Goal: Task Accomplishment & Management: Complete application form

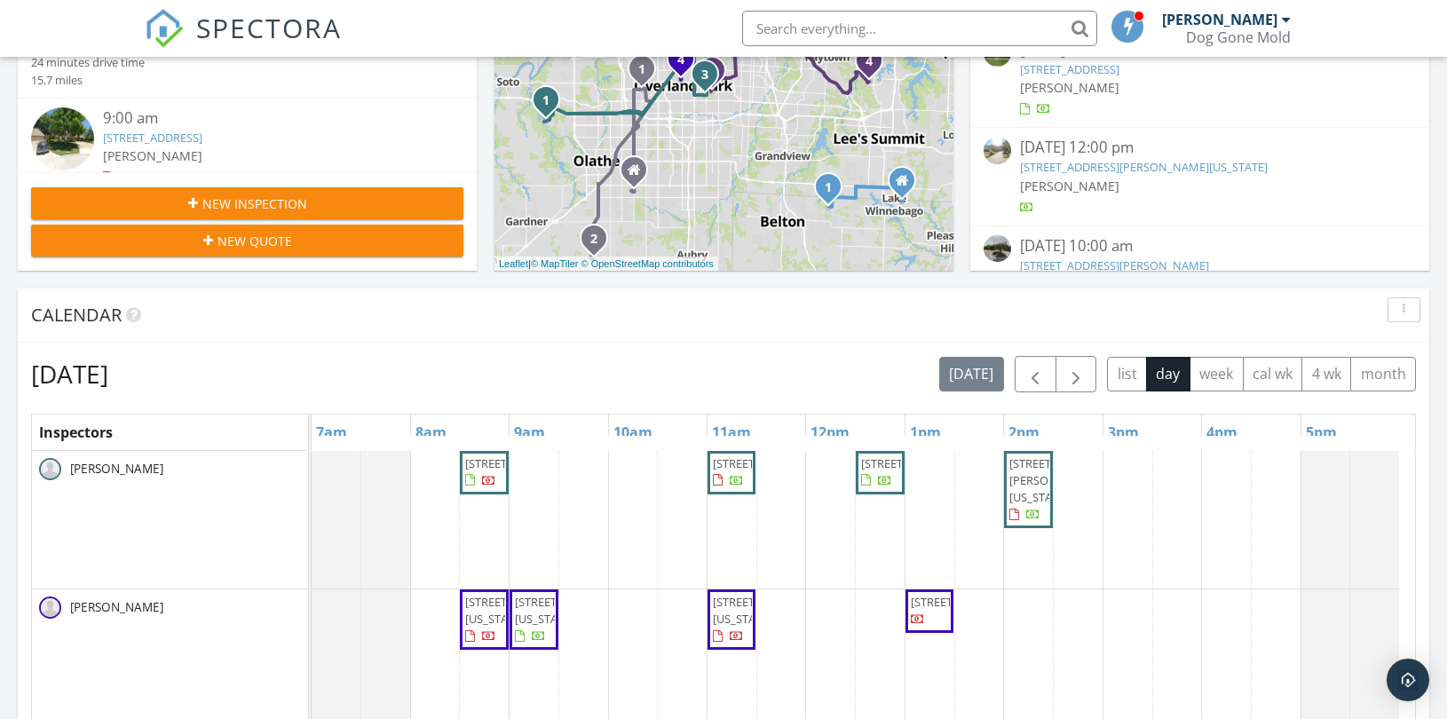
scroll to position [1647, 1478]
click at [1071, 376] on span "button" at bounding box center [1076, 374] width 21 height 21
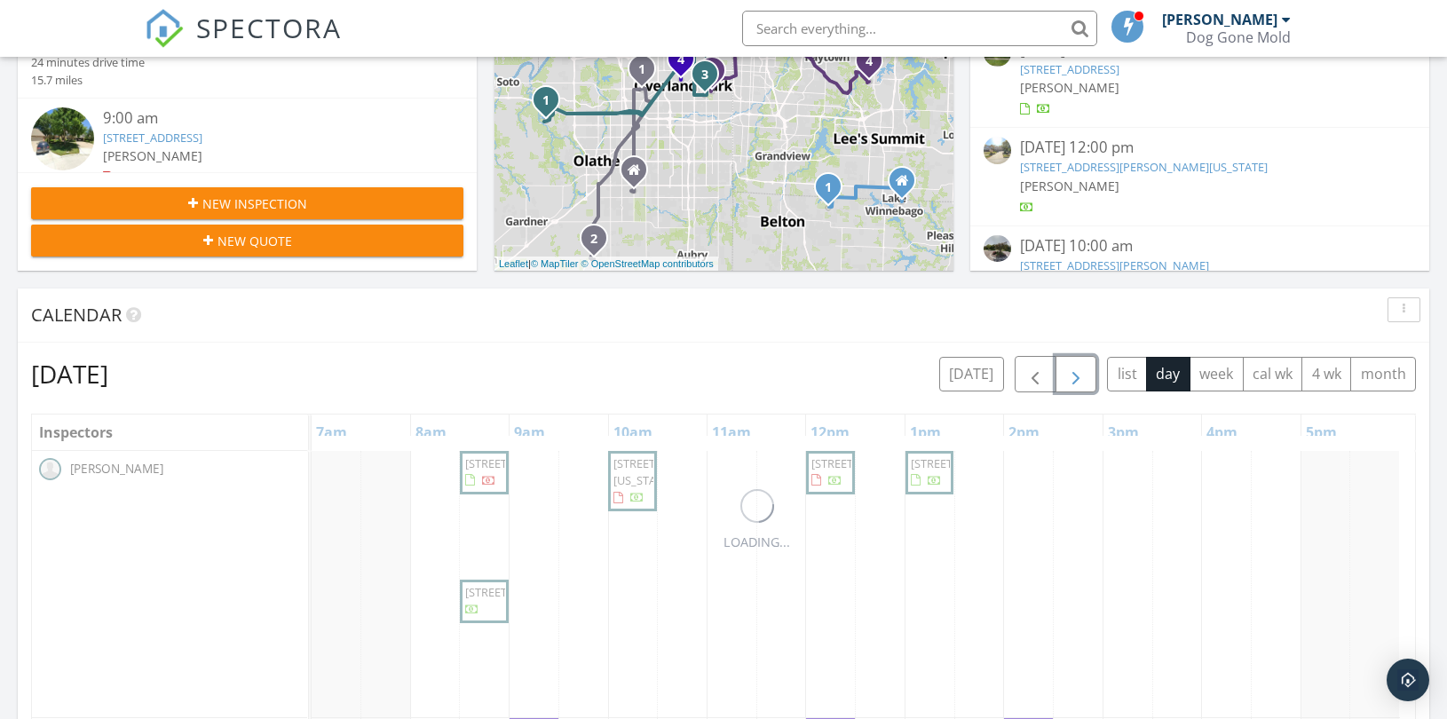
click at [1071, 376] on span "button" at bounding box center [1076, 374] width 21 height 21
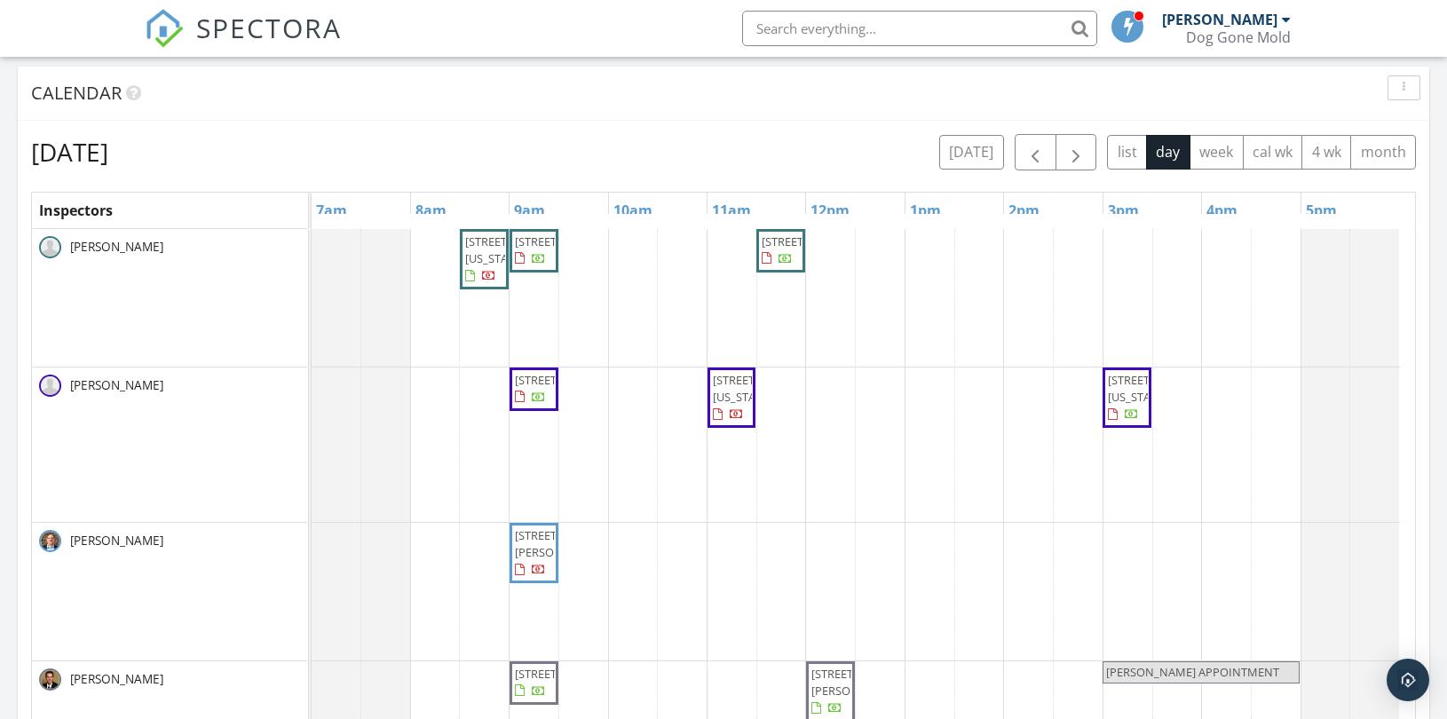
scroll to position [591, 0]
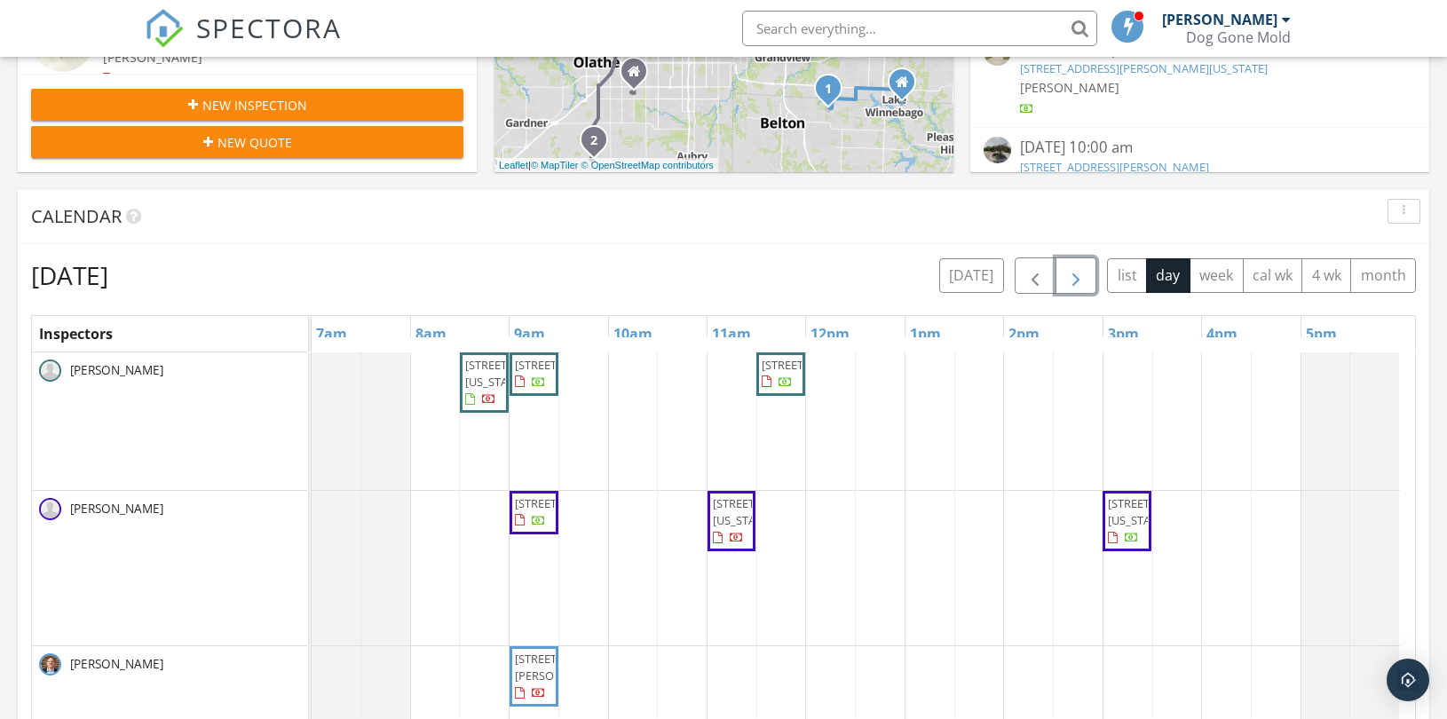
click at [1021, 524] on div "4335 N 121st Terrace, Kansas City 66109 11602 S Lennox Cir, Olathe 66061 16038 …" at bounding box center [864, 707] width 1104 height 709
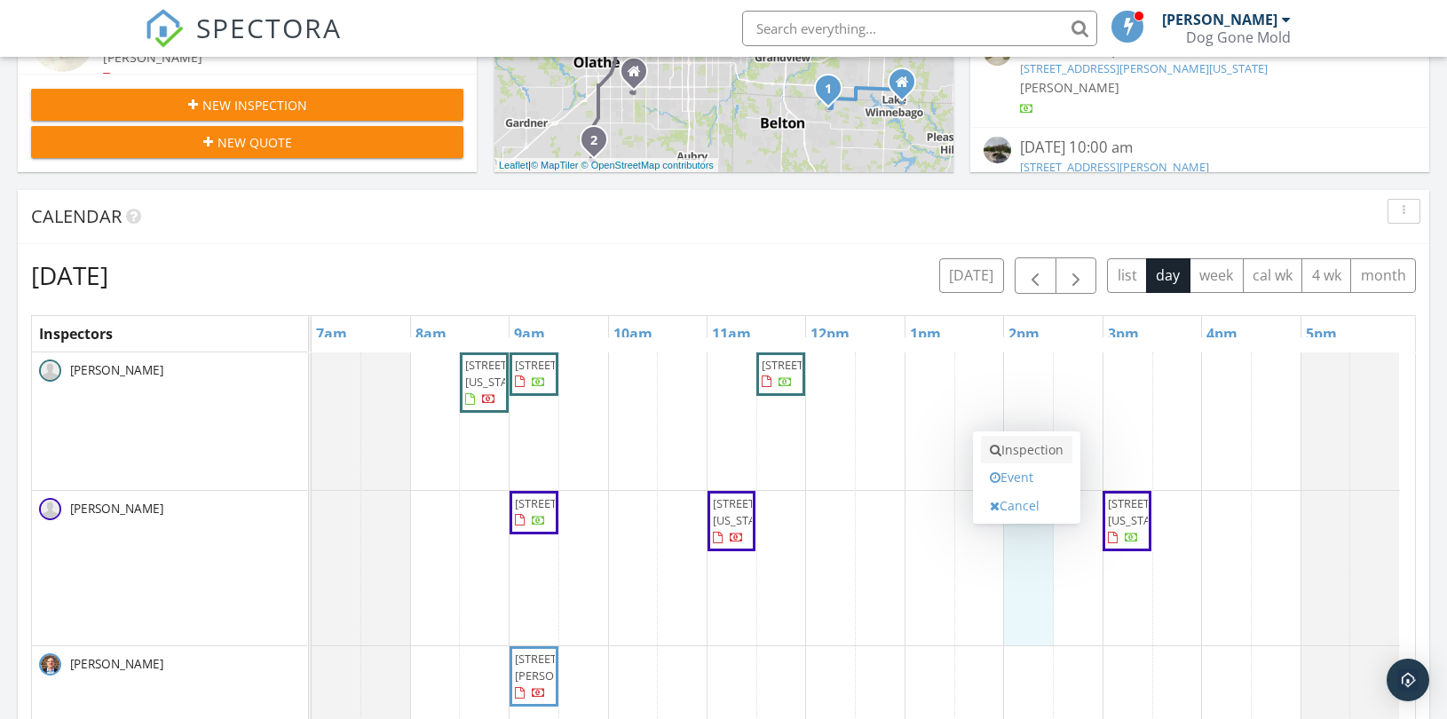
click at [1014, 442] on link "Inspection" at bounding box center [1026, 450] width 91 height 28
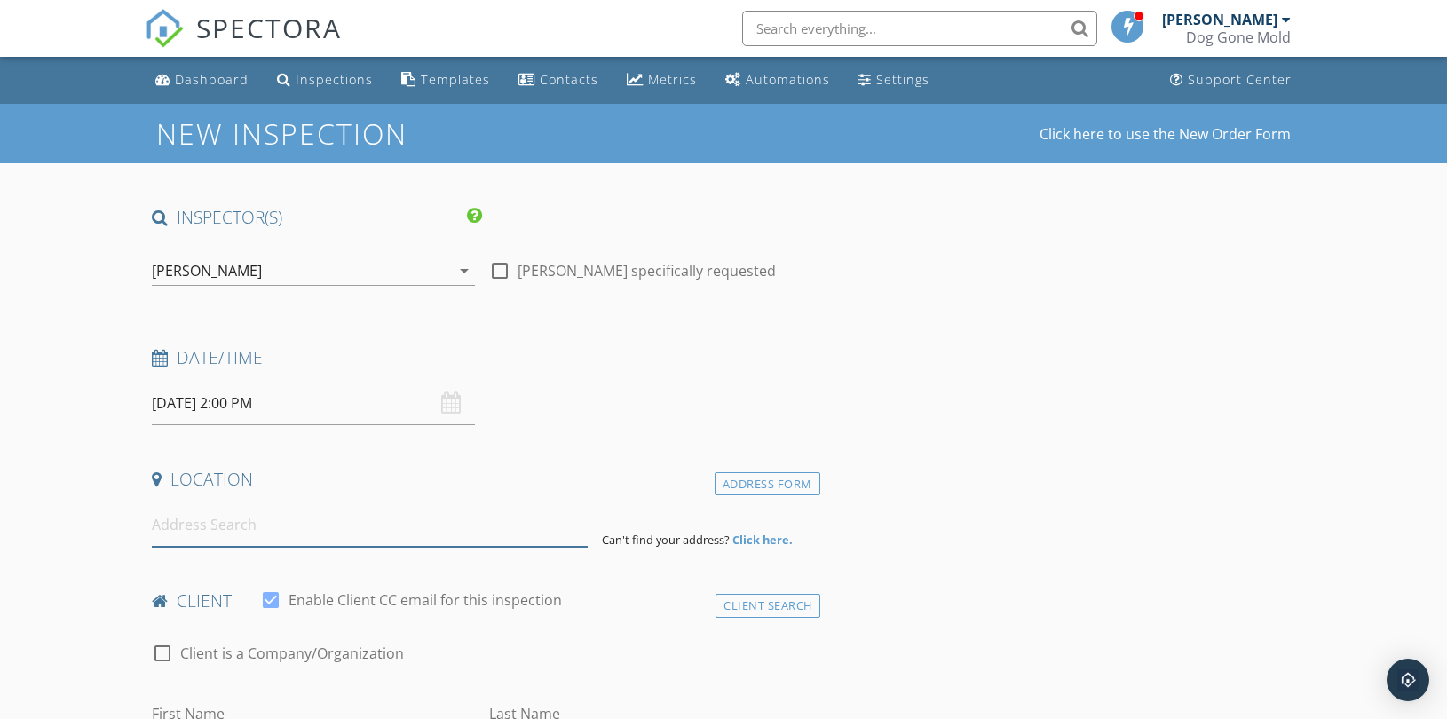
click at [197, 543] on input at bounding box center [370, 525] width 436 height 44
paste input "[STREET_ADDRESS]"
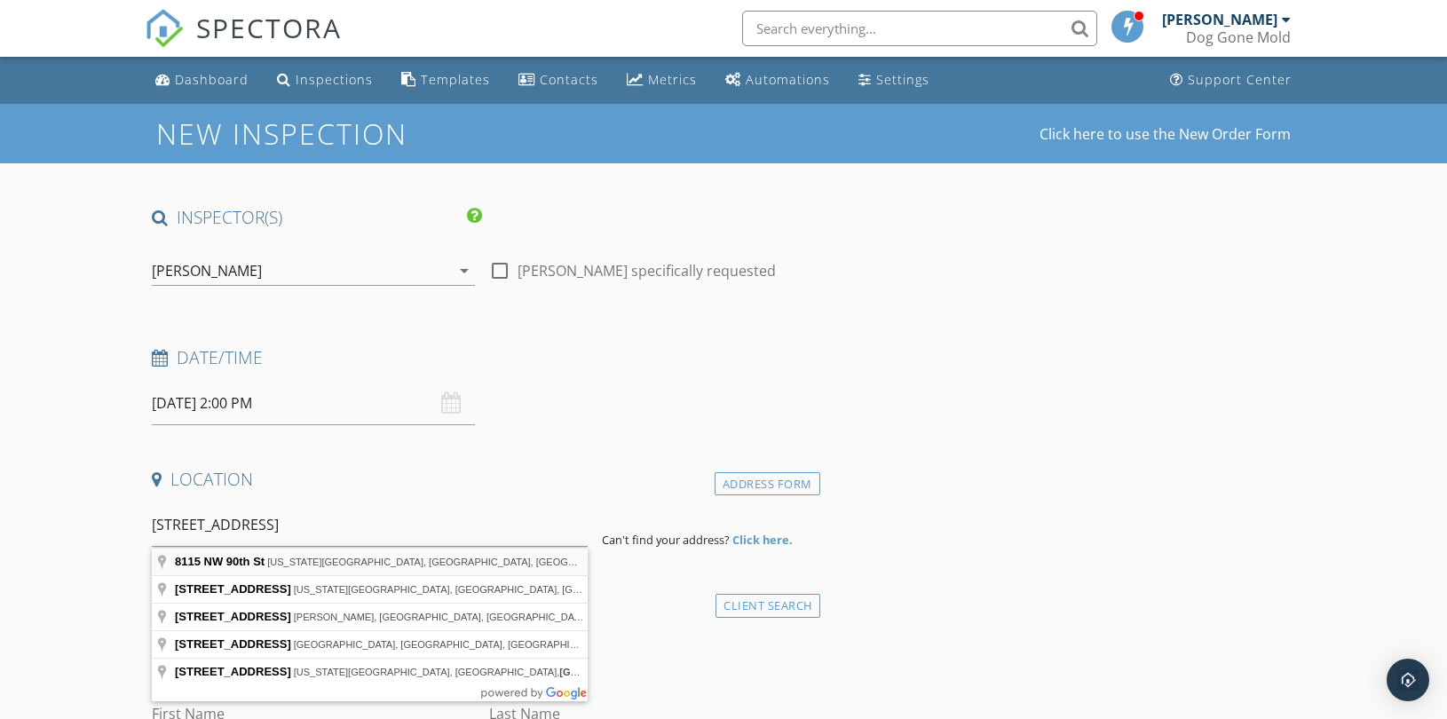
type input "[STREET_ADDRESS][US_STATE]"
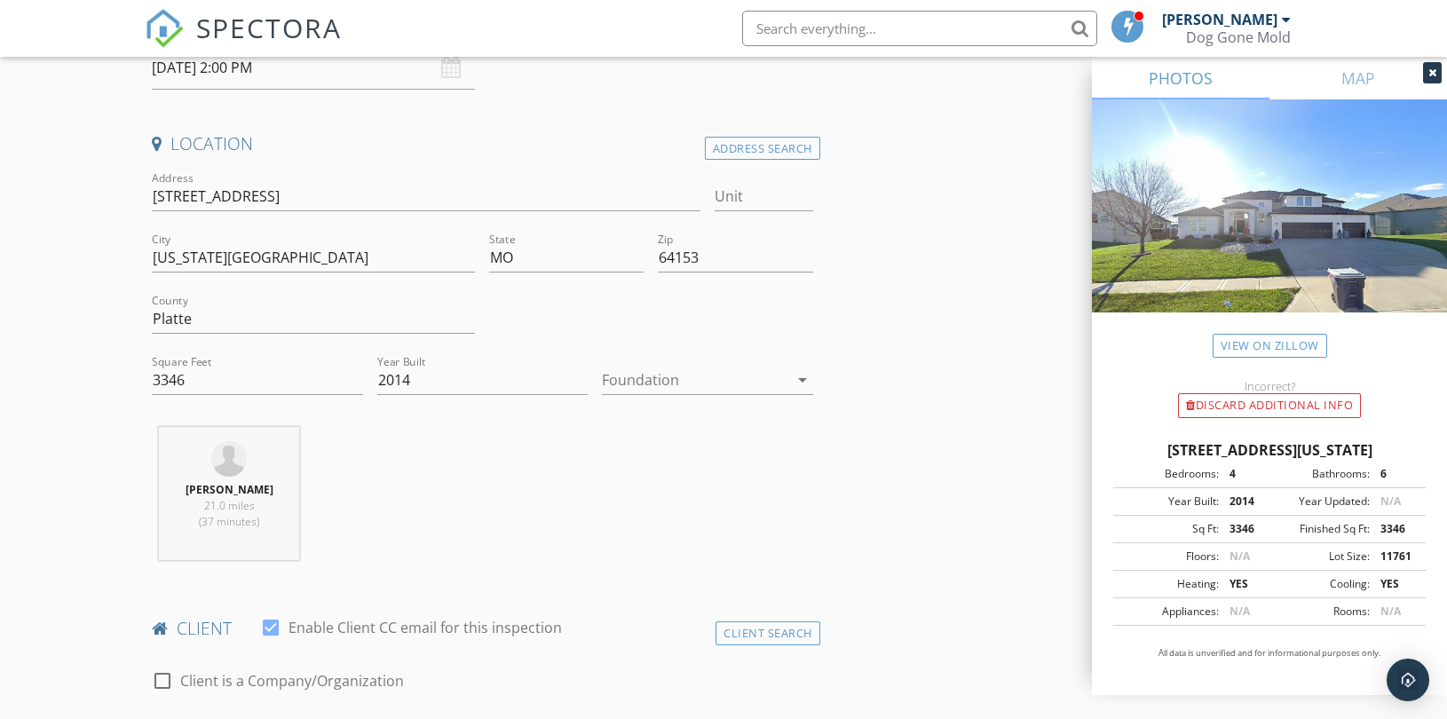
scroll to position [493, 0]
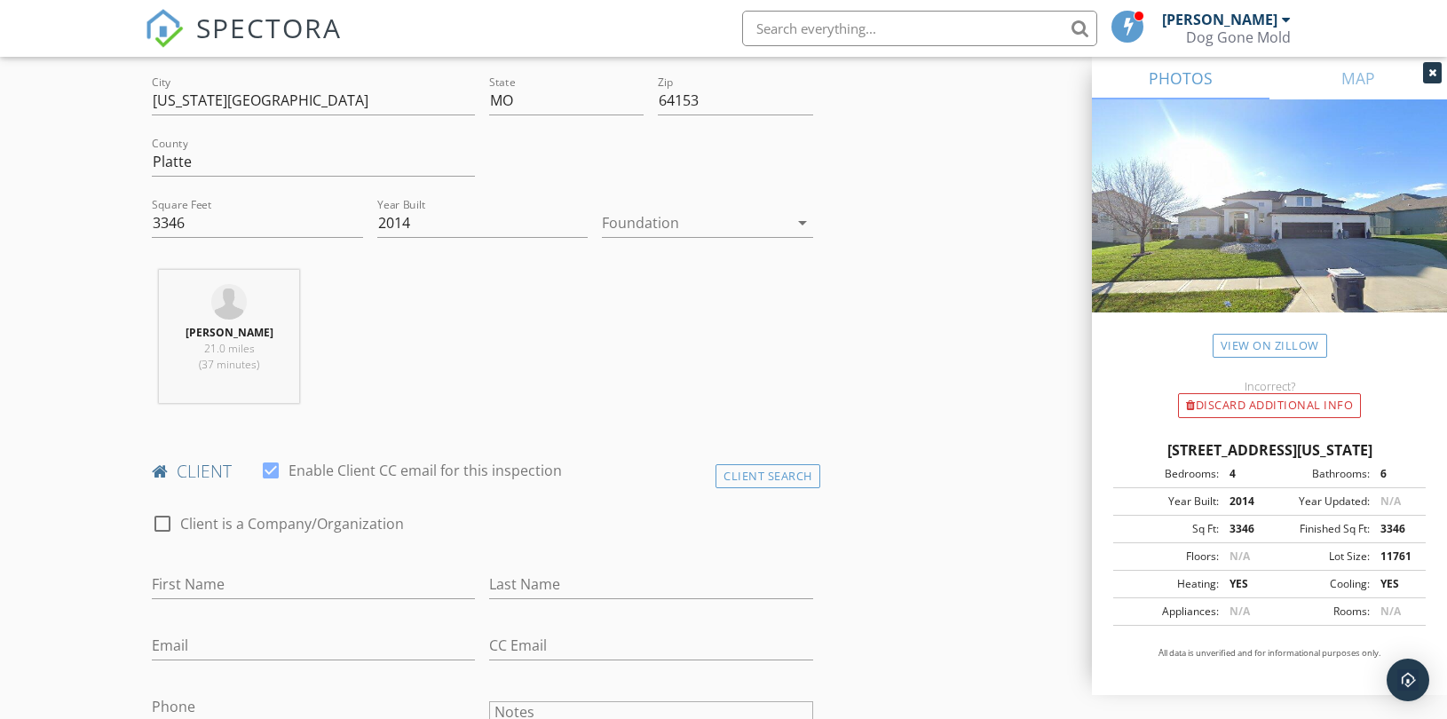
drag, startPoint x: 761, startPoint y: 479, endPoint x: 703, endPoint y: 479, distance: 57.7
click at [760, 479] on div "Client Search" at bounding box center [768, 476] width 105 height 24
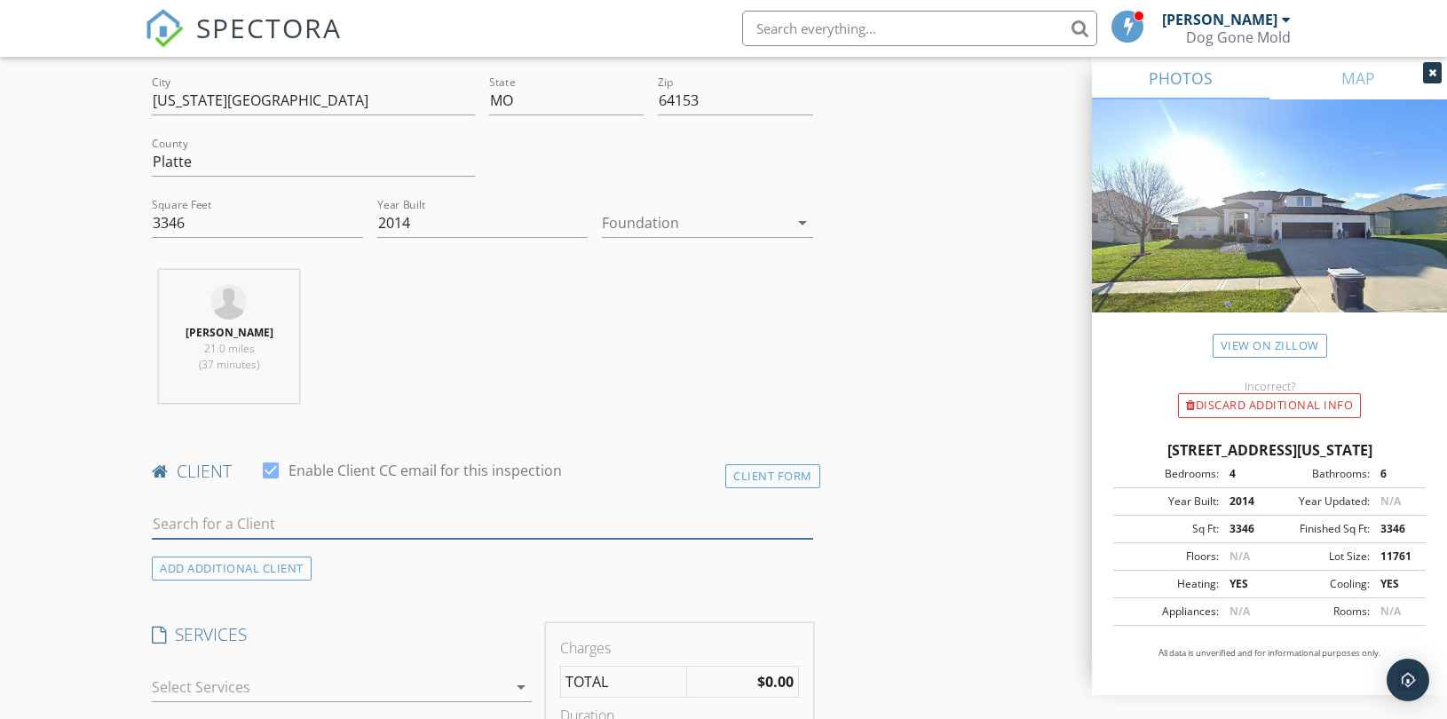
click at [259, 519] on input "text" at bounding box center [483, 524] width 662 height 29
paste input "[PERSON_NAME]"
type input "[PERSON_NAME]"
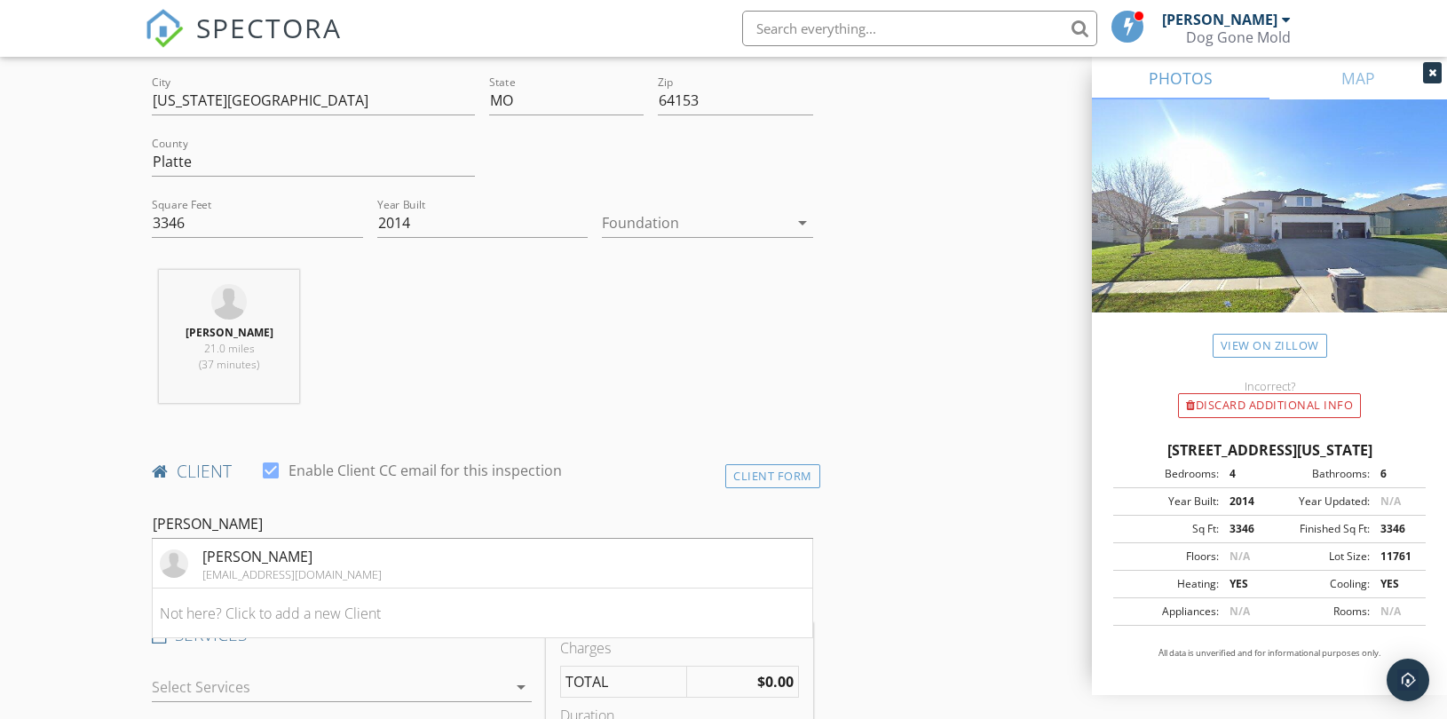
click at [309, 567] on div "[EMAIL_ADDRESS][DOMAIN_NAME]" at bounding box center [291, 574] width 179 height 14
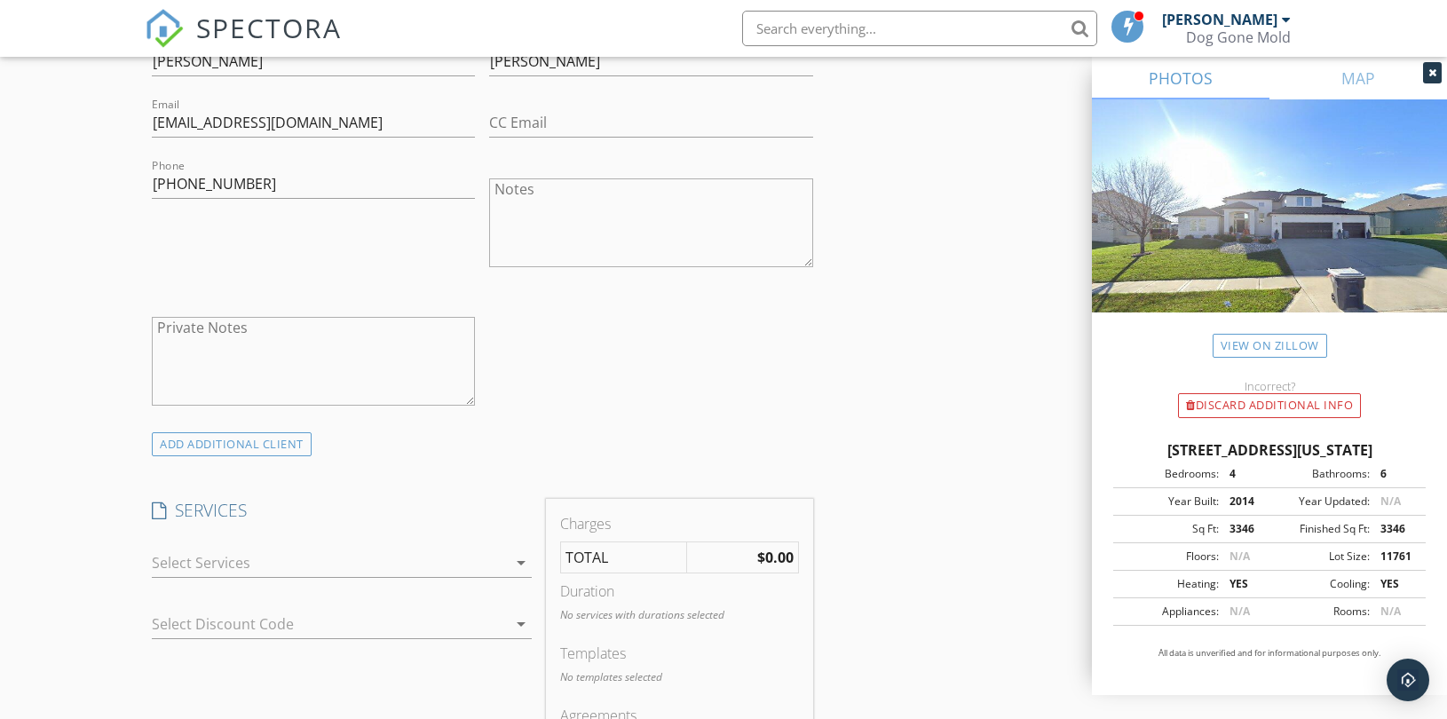
scroll to position [1184, 0]
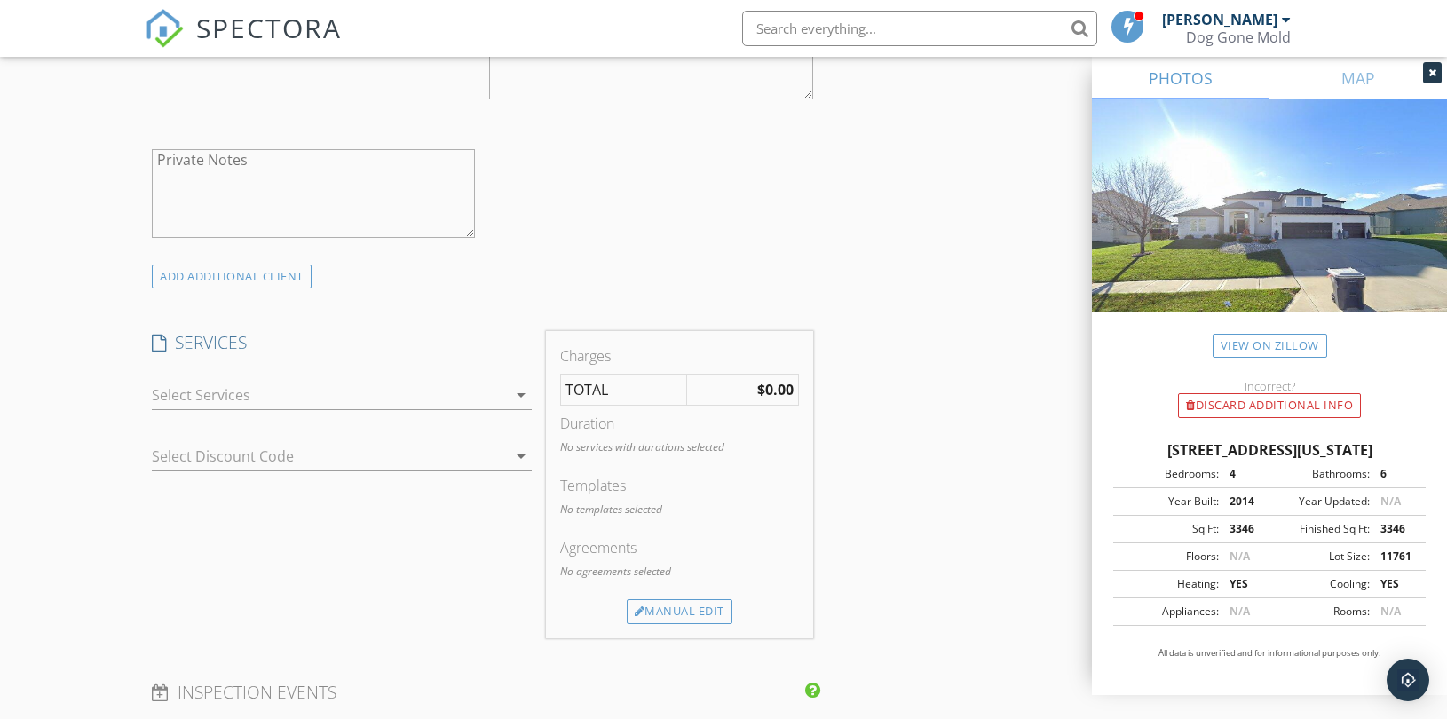
drag, startPoint x: 263, startPoint y: 281, endPoint x: 294, endPoint y: 289, distance: 31.9
click at [263, 281] on div "ADD ADDITIONAL client" at bounding box center [232, 277] width 160 height 24
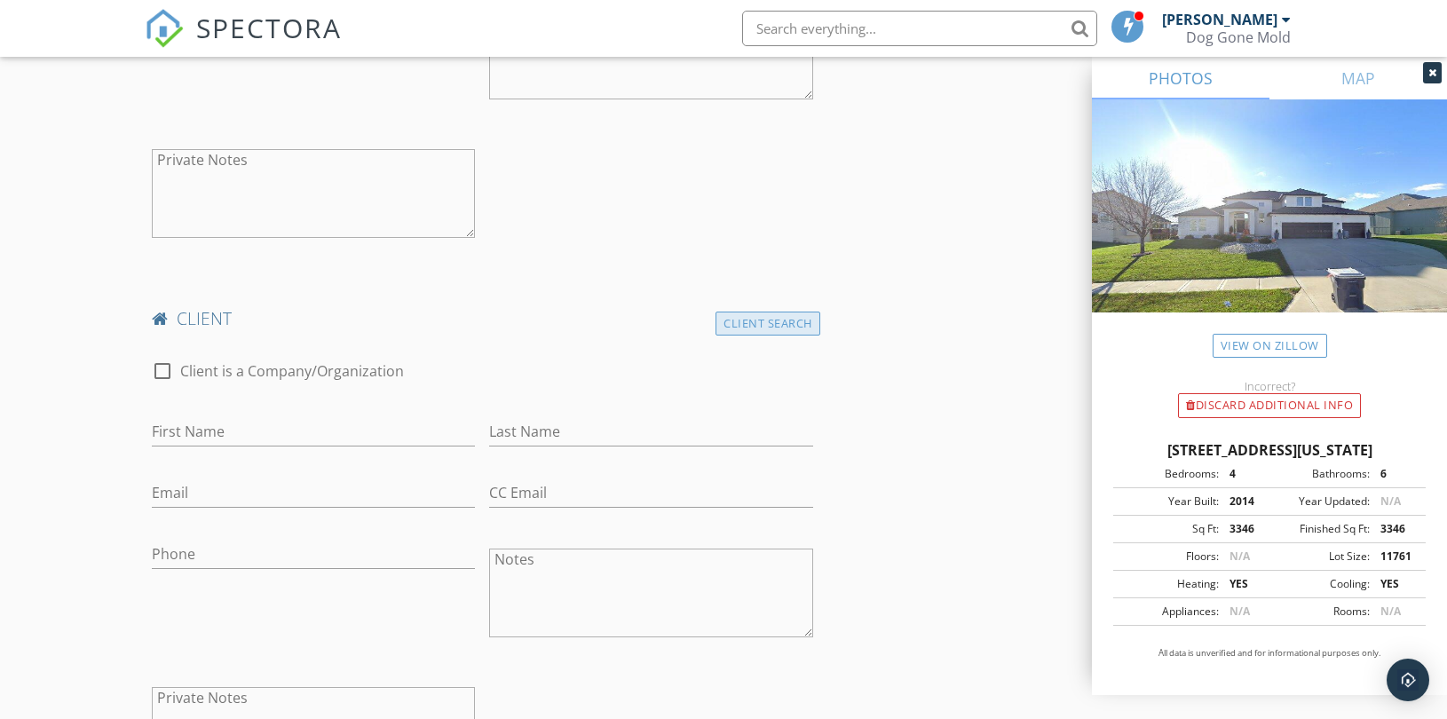
click at [808, 326] on div "Client Search" at bounding box center [768, 324] width 105 height 24
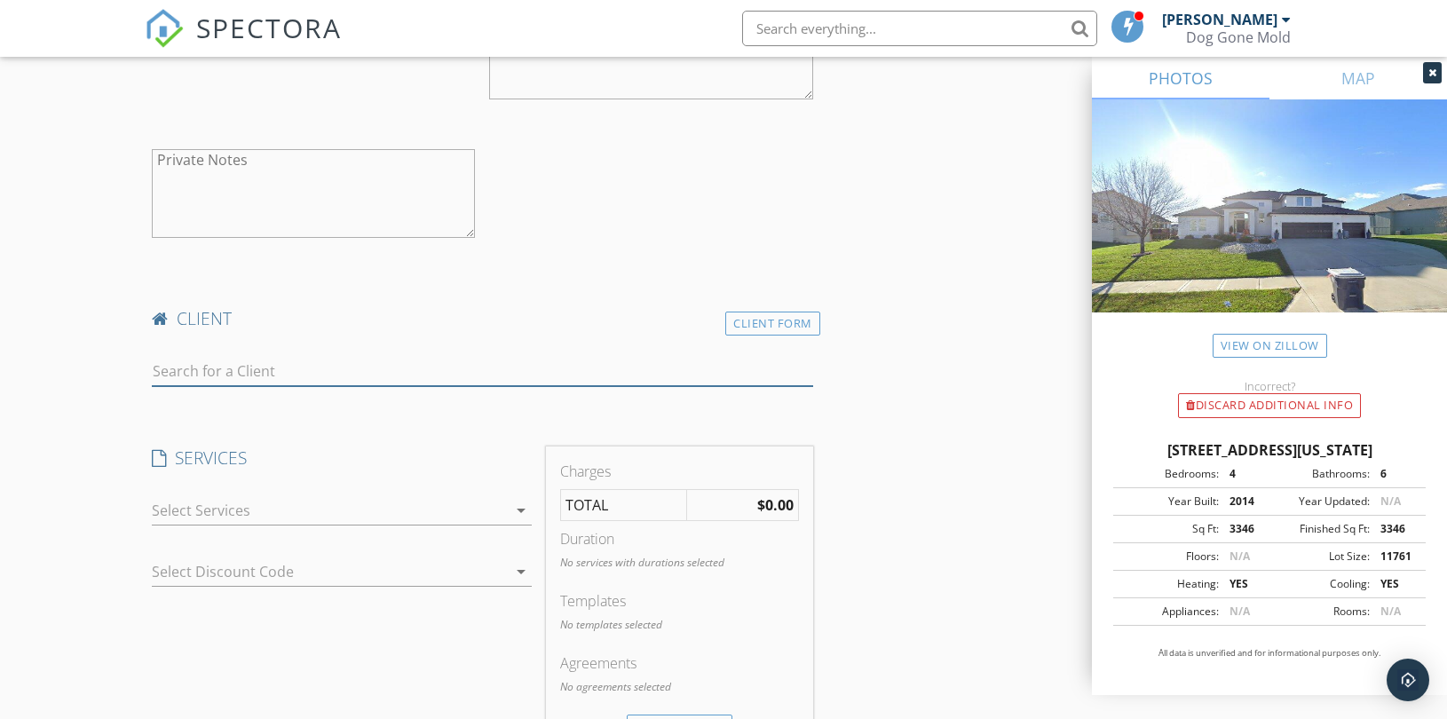
click at [391, 375] on input "text" at bounding box center [483, 371] width 662 height 29
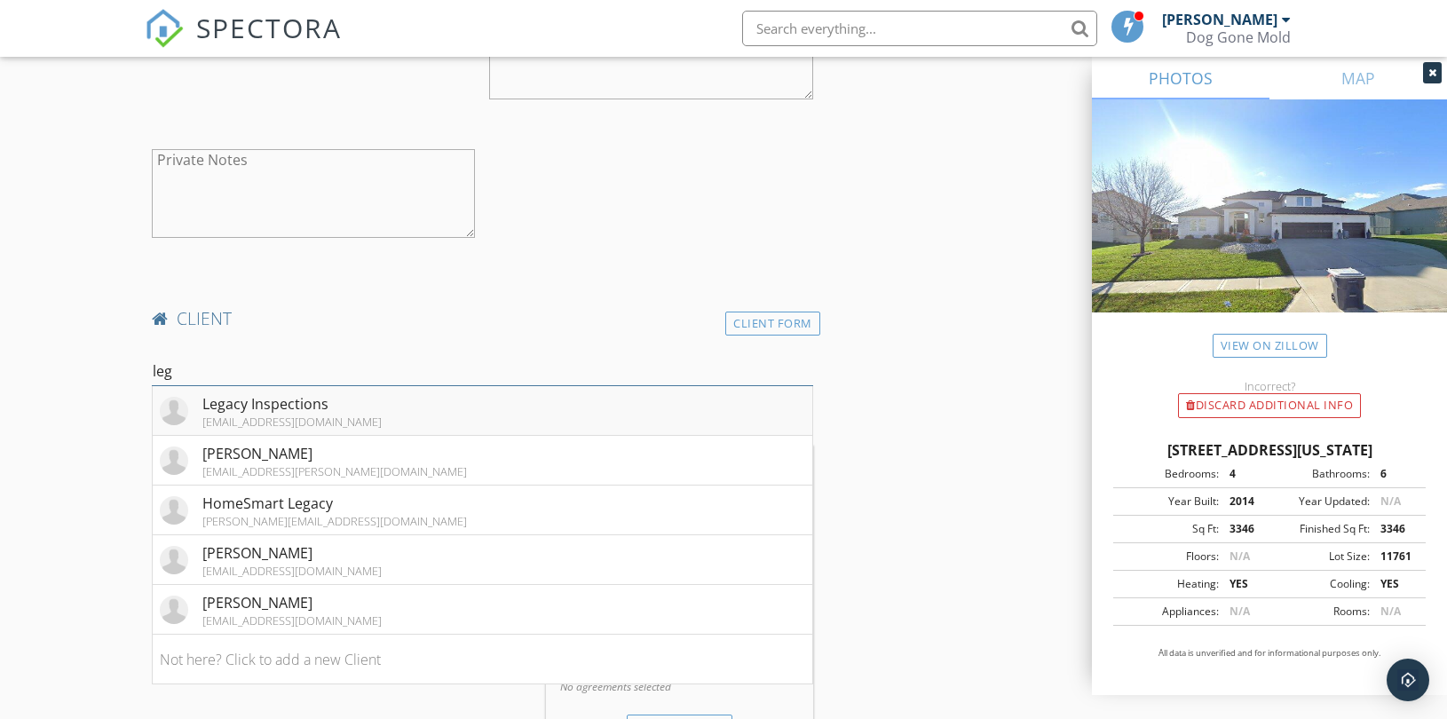
type input "leg"
click at [225, 400] on div "Legacy Inspections" at bounding box center [291, 403] width 179 height 21
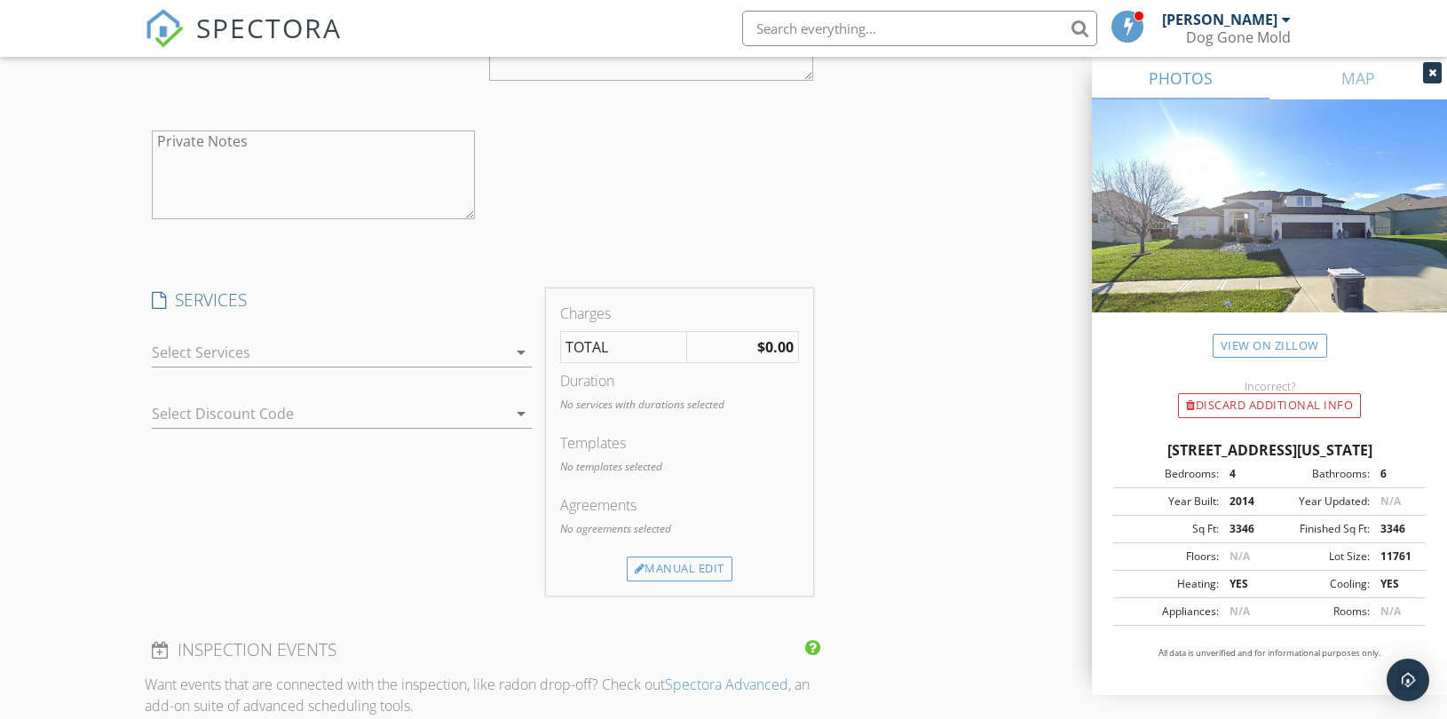
scroll to position [1776, 0]
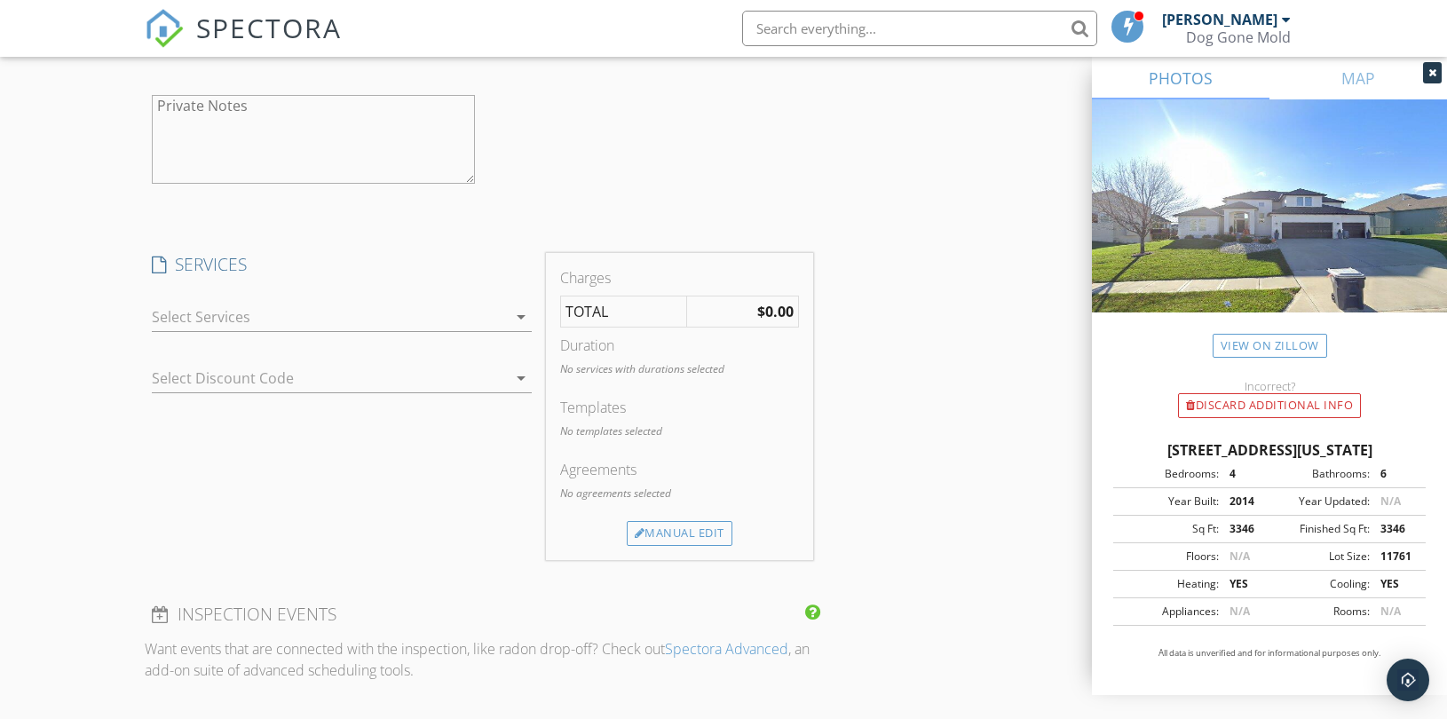
click at [400, 320] on div at bounding box center [329, 317] width 355 height 28
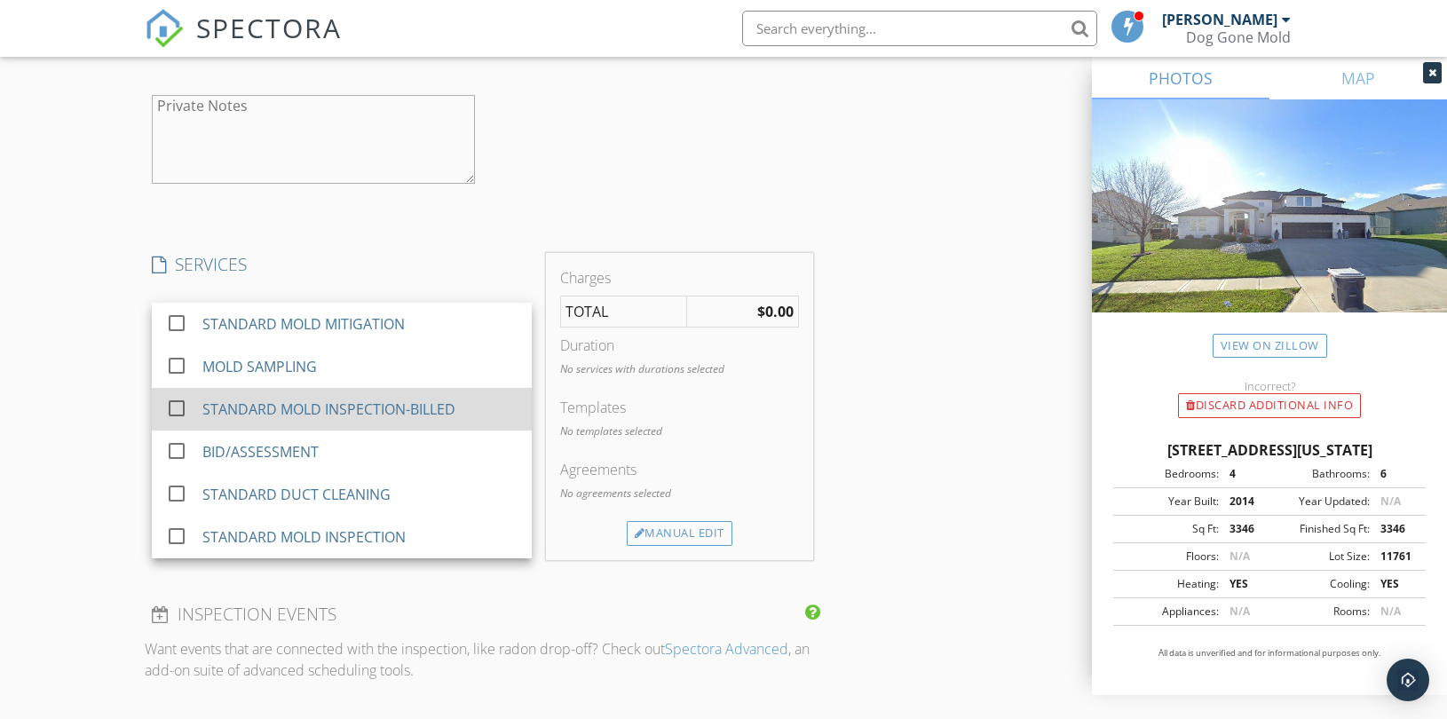
click at [377, 401] on div "STANDARD MOLD INSPECTION-BILLED" at bounding box center [328, 409] width 253 height 21
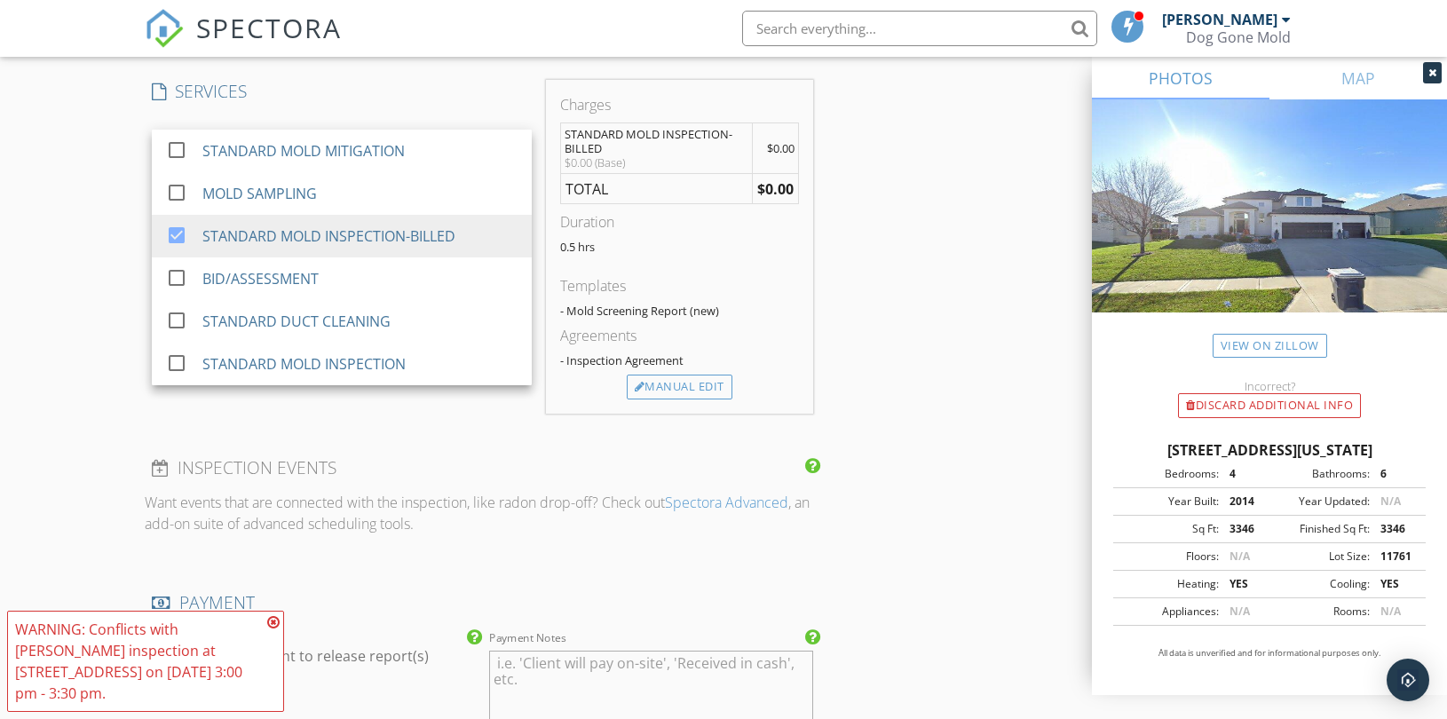
scroll to position [2170, 0]
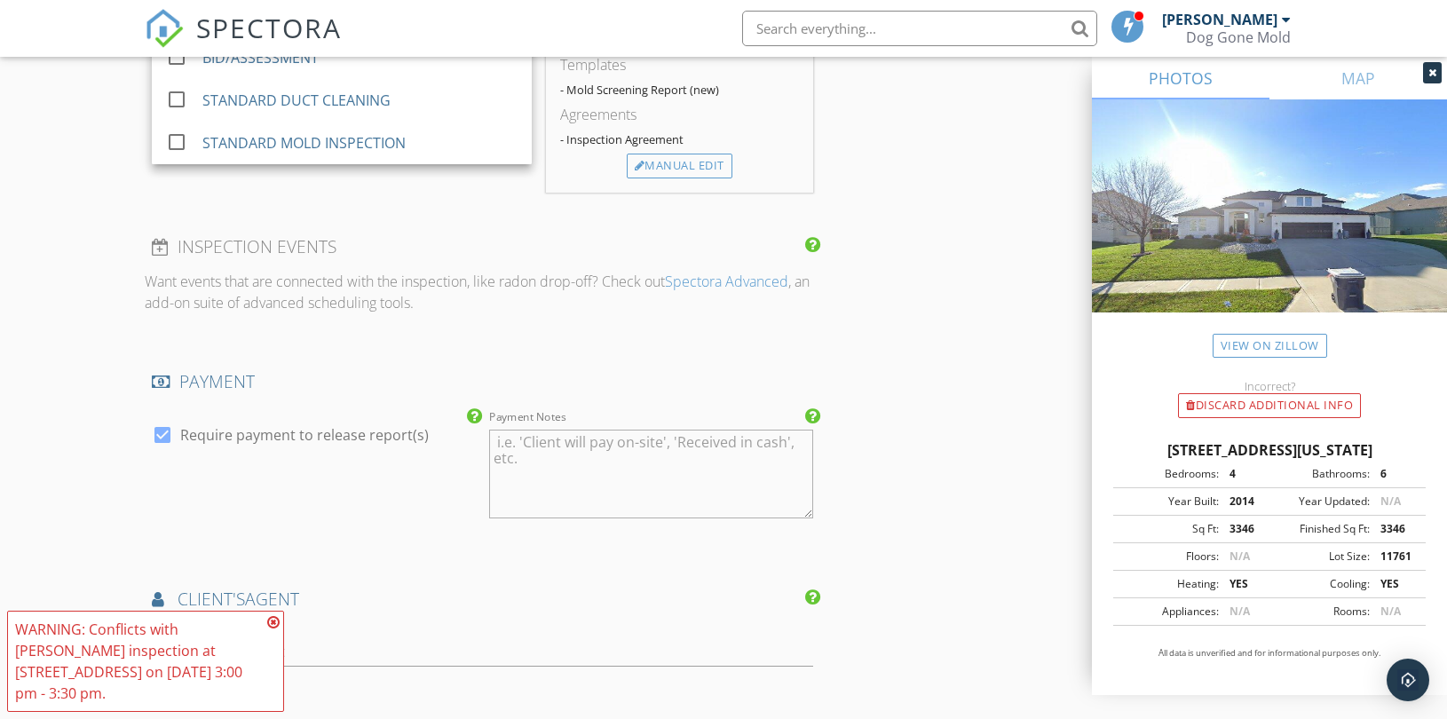
click at [330, 437] on label "Require payment to release report(s)" at bounding box center [304, 435] width 249 height 18
checkbox input "false"
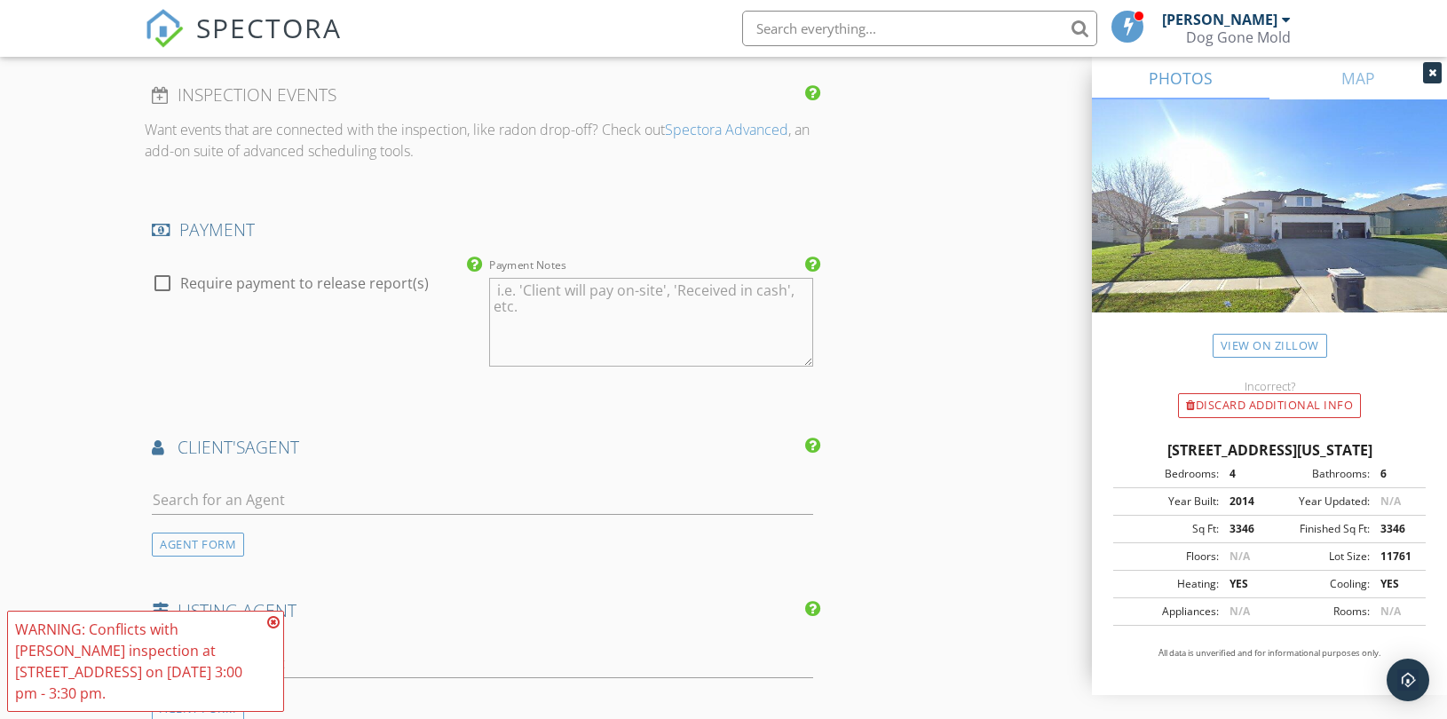
scroll to position [2564, 0]
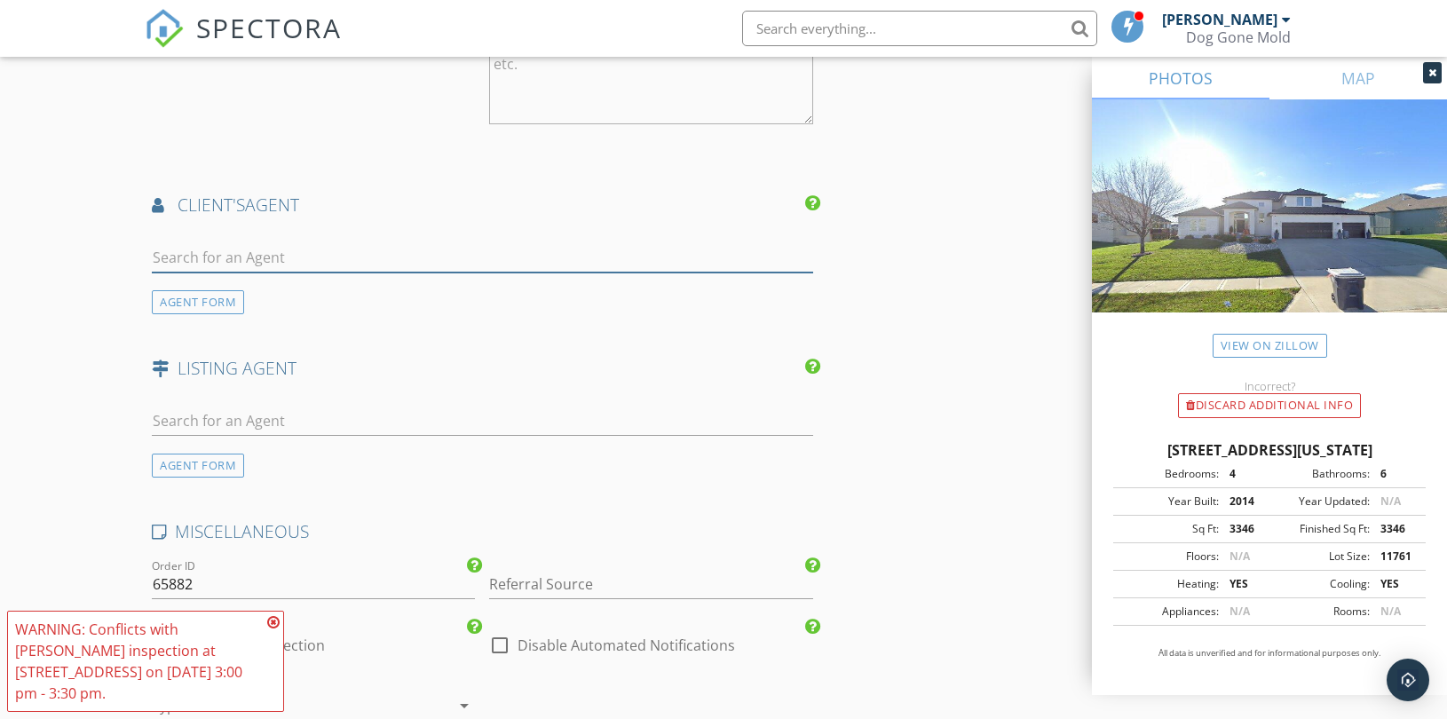
click at [295, 264] on input "text" at bounding box center [483, 257] width 662 height 29
paste input "[EMAIL_ADDRESS][DOMAIN_NAME]"
type input "[EMAIL_ADDRESS][DOMAIN_NAME]"
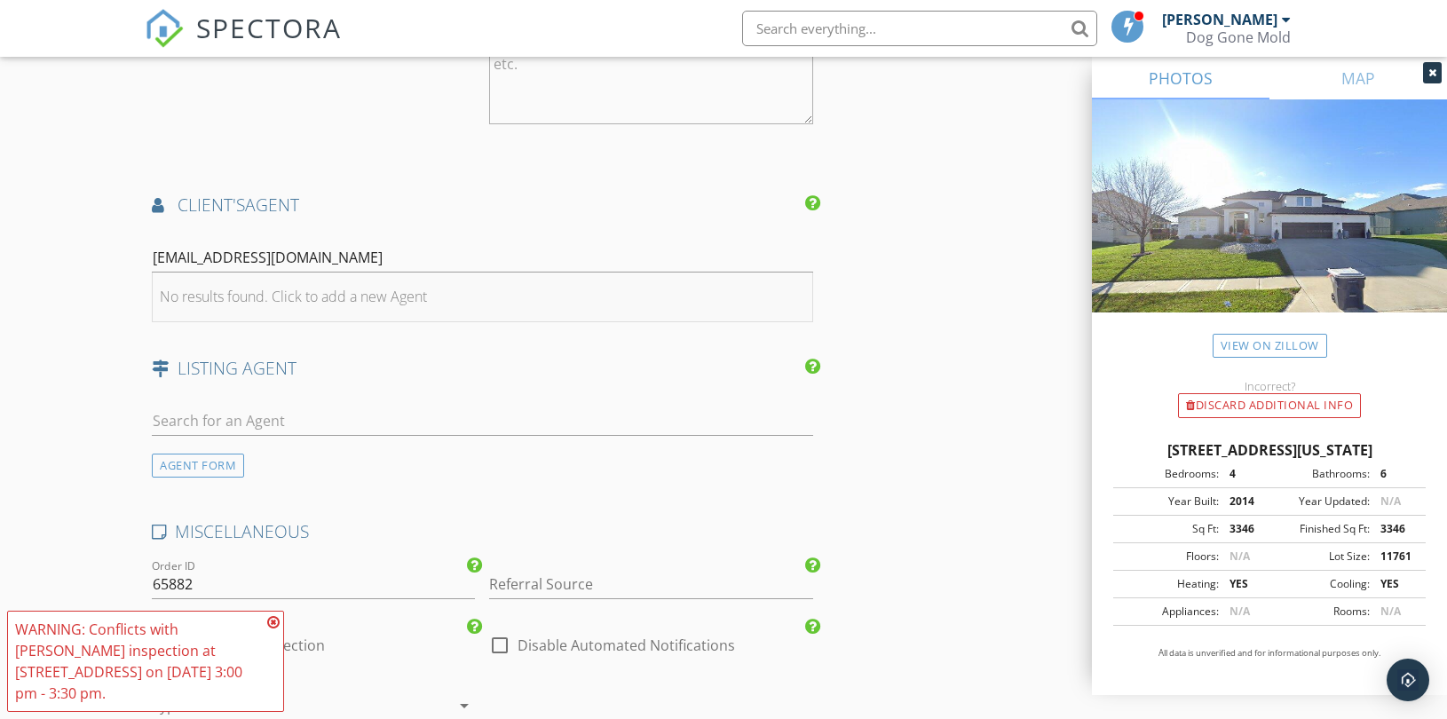
click at [289, 297] on div "No results found. Click to add a new Agent" at bounding box center [293, 296] width 267 height 21
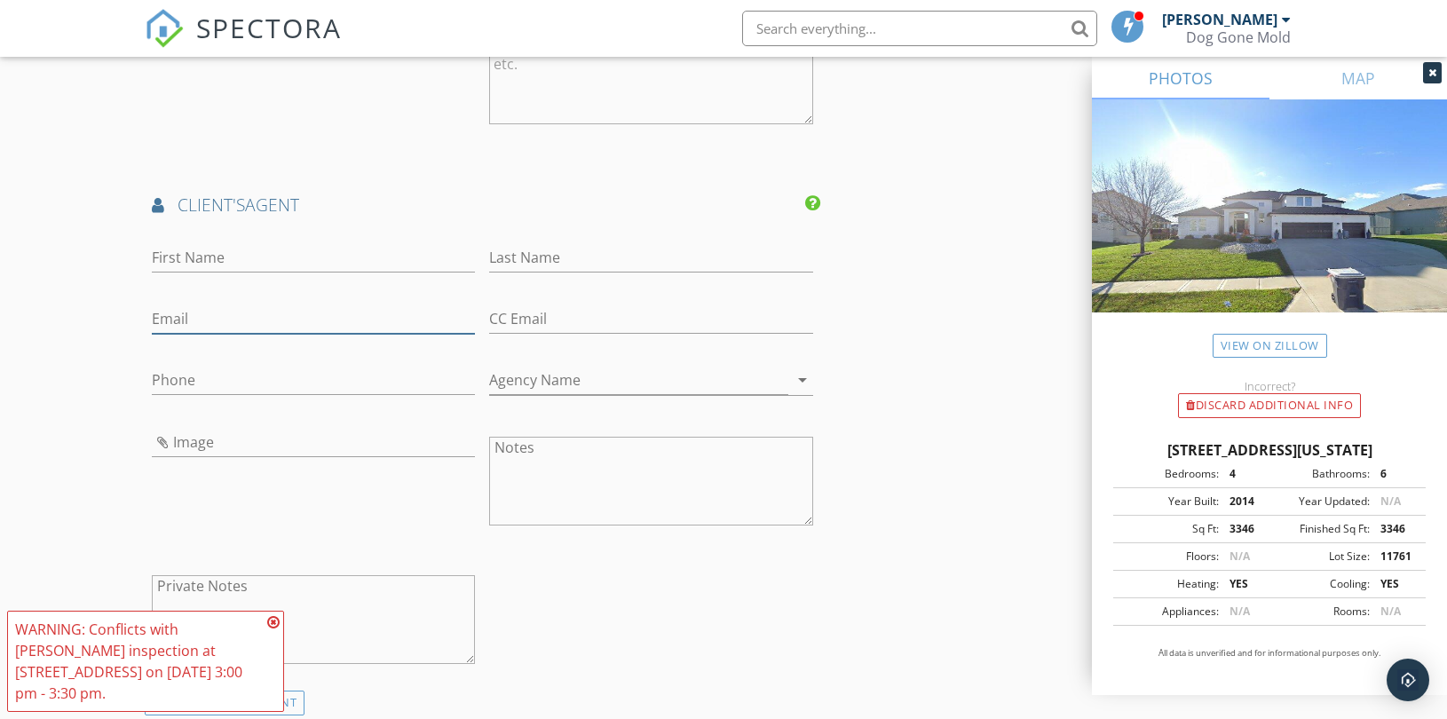
drag, startPoint x: 271, startPoint y: 321, endPoint x: 311, endPoint y: 313, distance: 40.7
click at [271, 321] on input "Email" at bounding box center [313, 319] width 323 height 29
paste input "[EMAIL_ADDRESS][DOMAIN_NAME]"
type input "[EMAIL_ADDRESS][DOMAIN_NAME]"
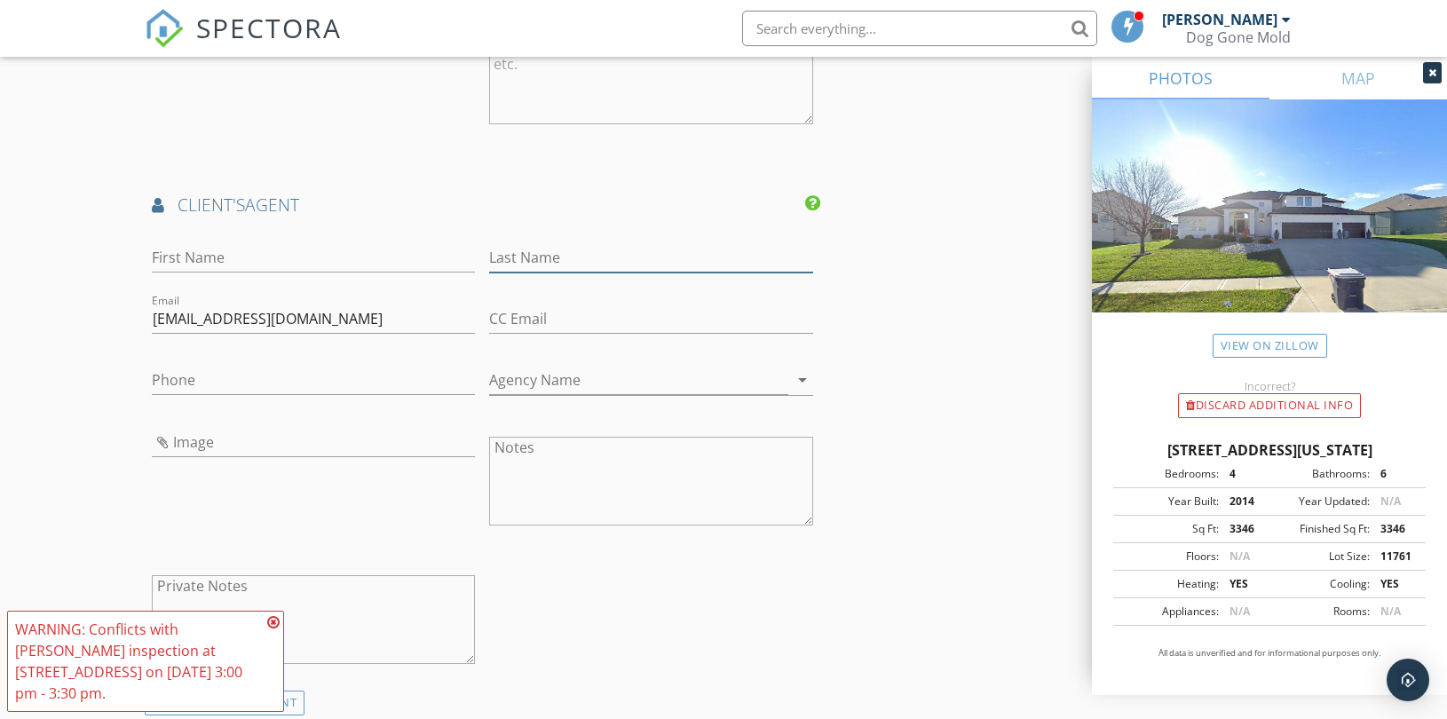
click at [642, 264] on input "Last Name" at bounding box center [650, 257] width 323 height 29
paste input "[PERSON_NAME]"
type input "[PERSON_NAME]"
click at [285, 253] on input "First Name" at bounding box center [313, 257] width 323 height 29
paste input "[PERSON_NAME]"
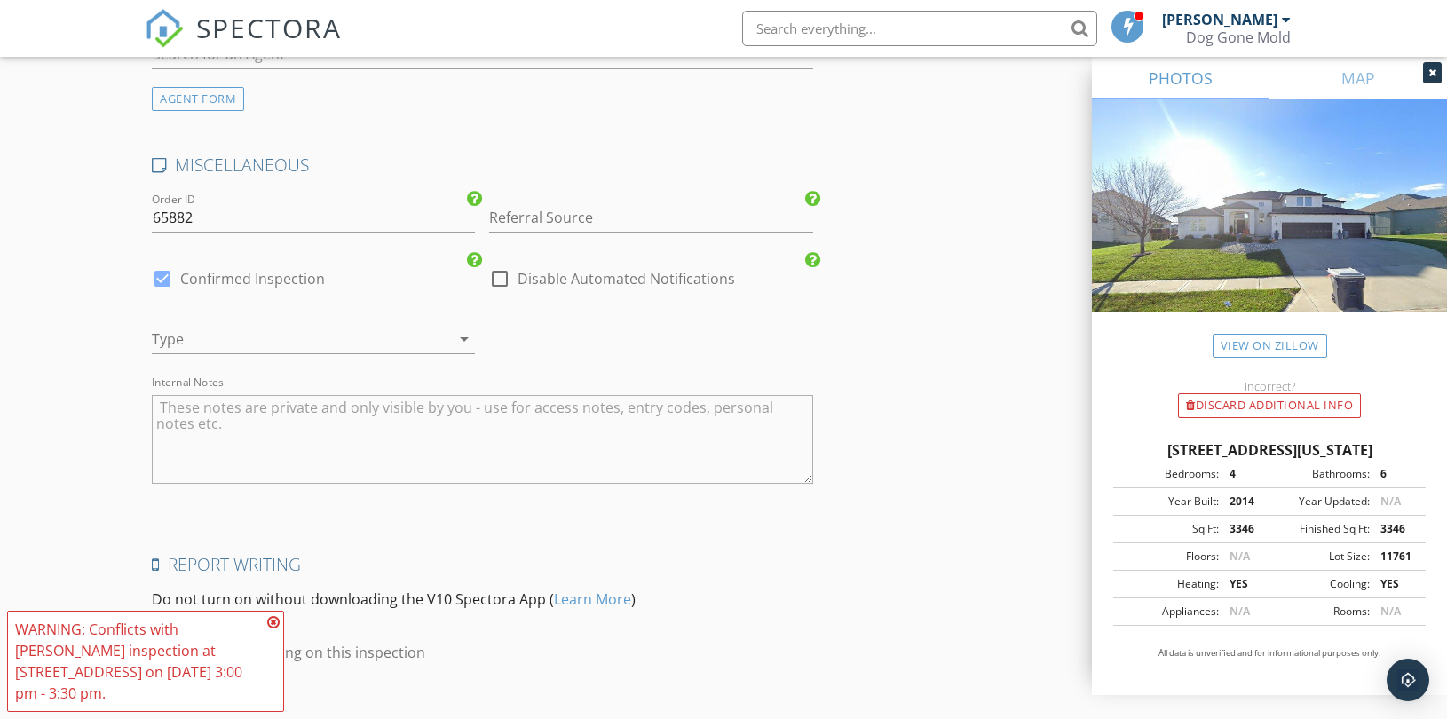
scroll to position [3354, 0]
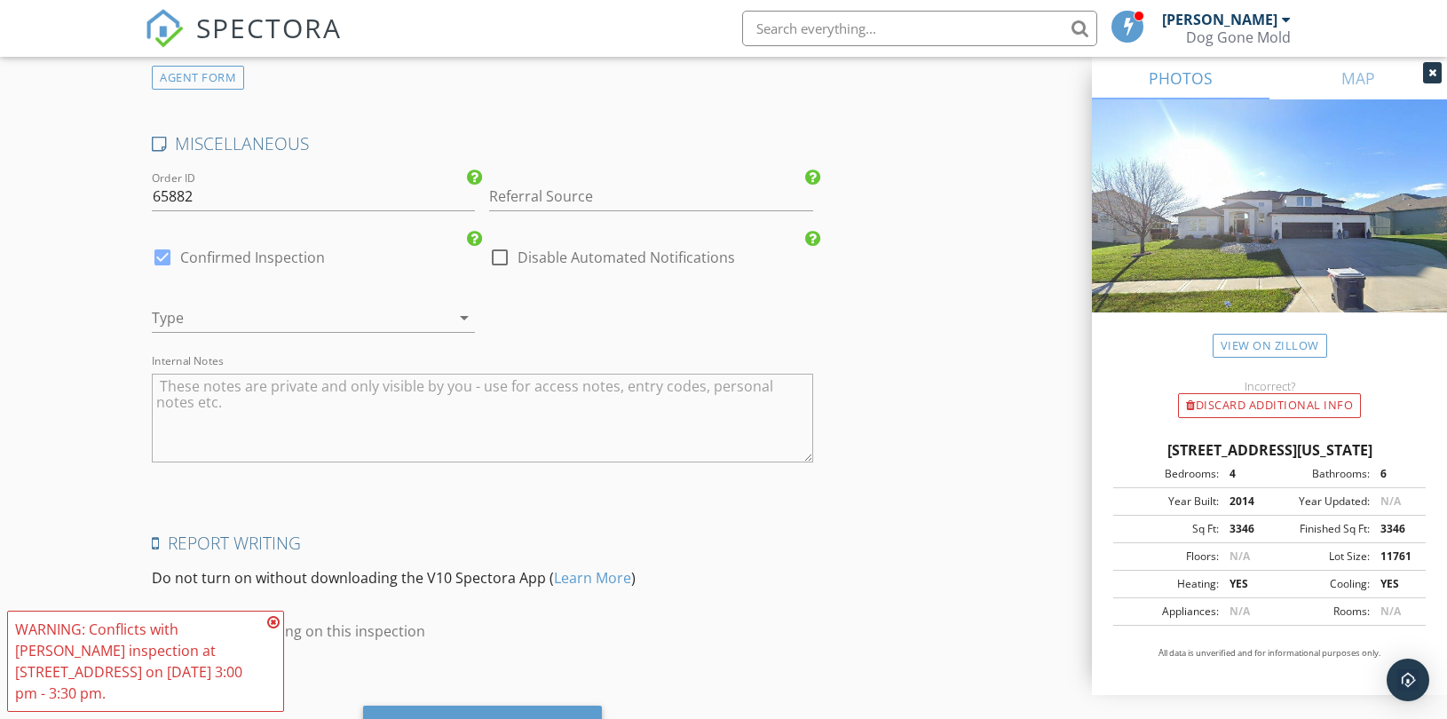
type input "[PERSON_NAME]"
click at [573, 189] on input "Referral Source" at bounding box center [650, 196] width 323 height 29
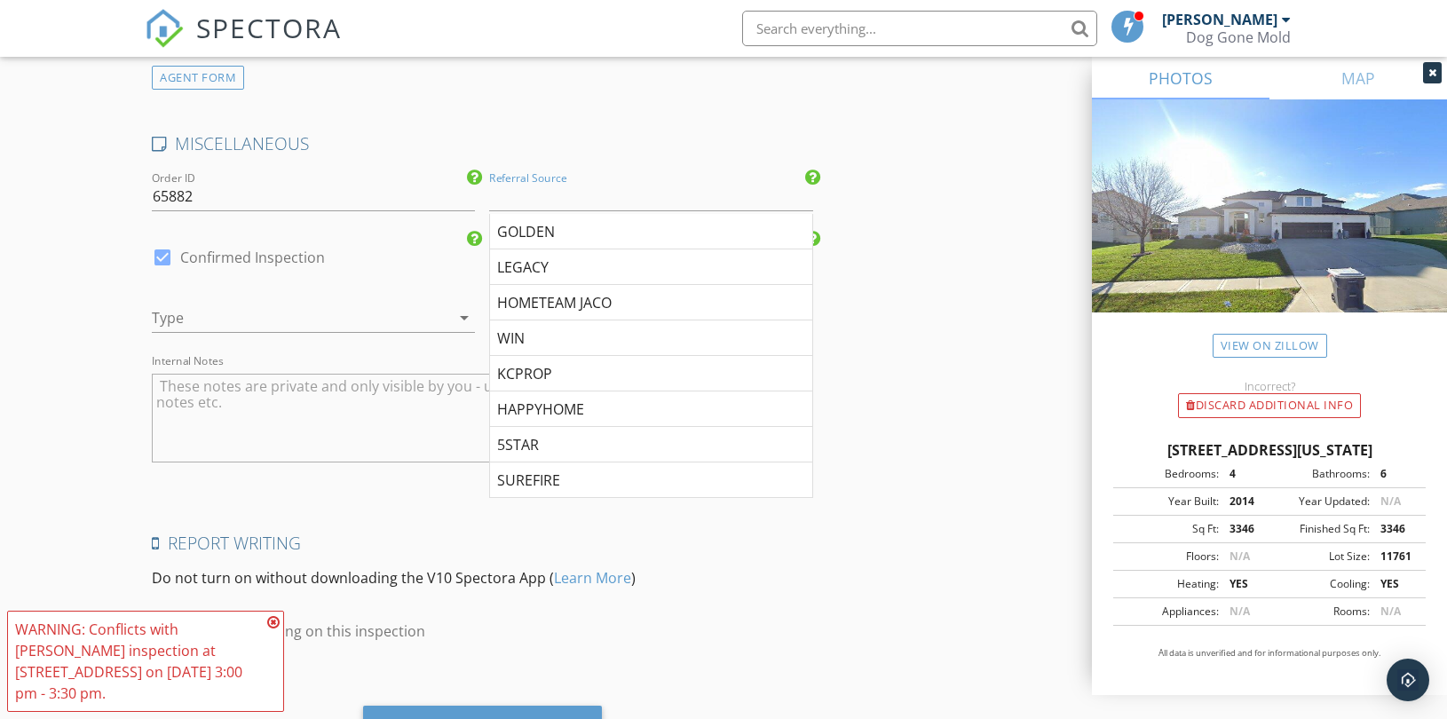
drag, startPoint x: 530, startPoint y: 259, endPoint x: 471, endPoint y: 284, distance: 64.5
click at [530, 260] on div "LEGACY" at bounding box center [650, 268] width 321 height 36
type input "LEGACY"
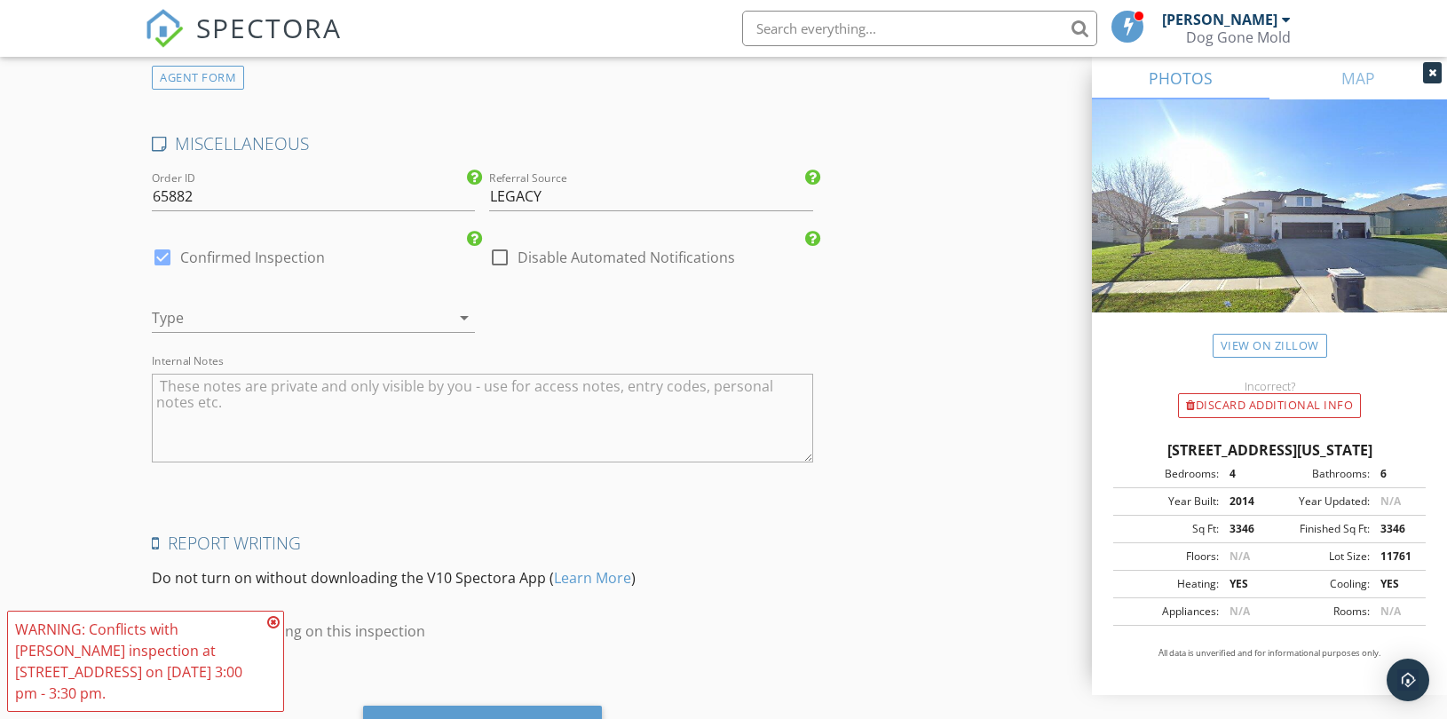
click at [291, 318] on div at bounding box center [288, 318] width 273 height 28
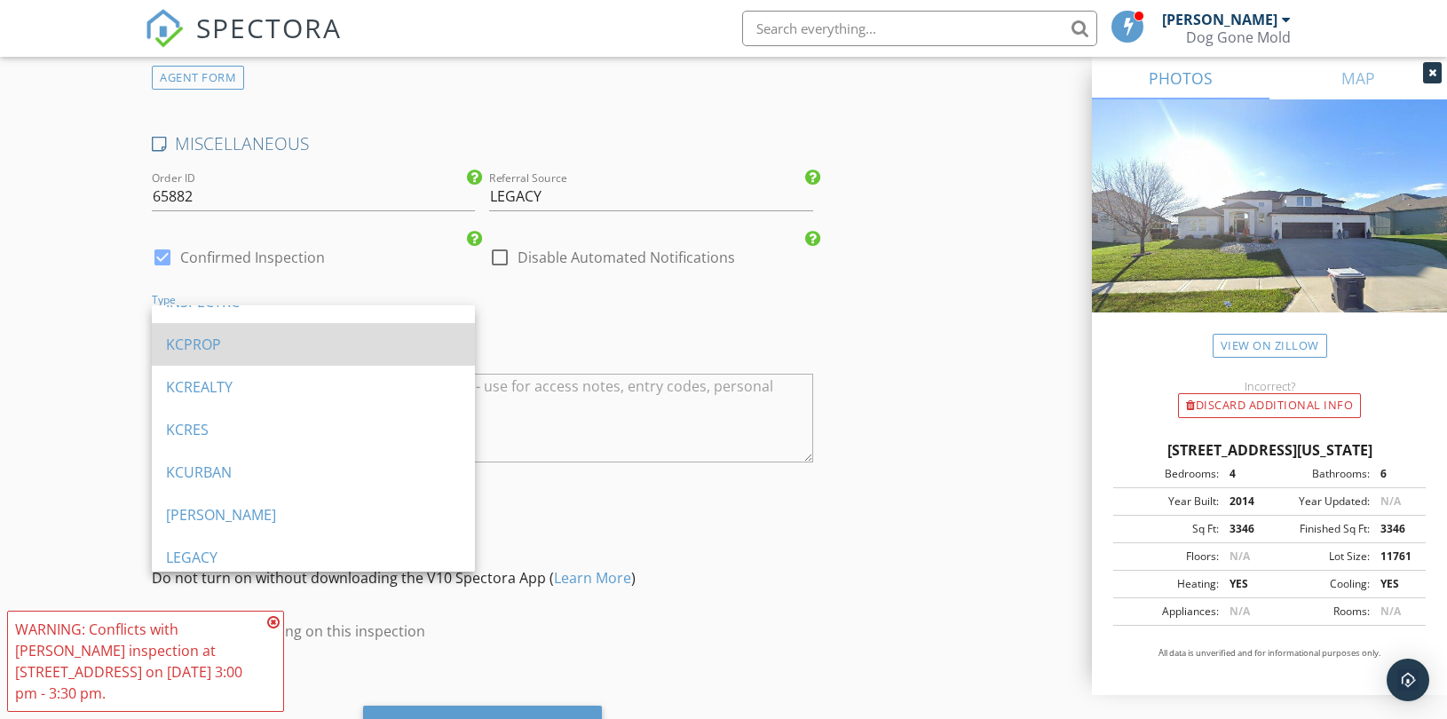
scroll to position [1079, 0]
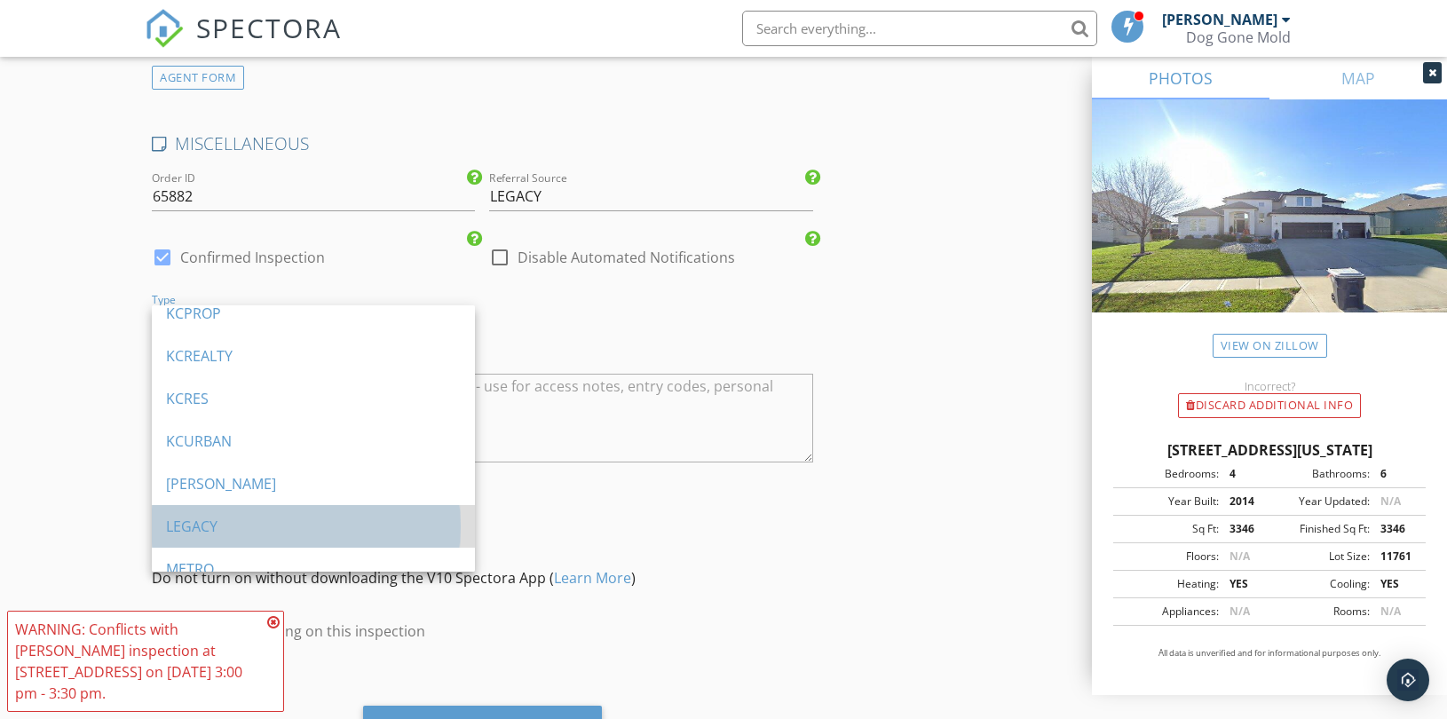
click at [250, 527] on div "LEGACY" at bounding box center [313, 526] width 295 height 21
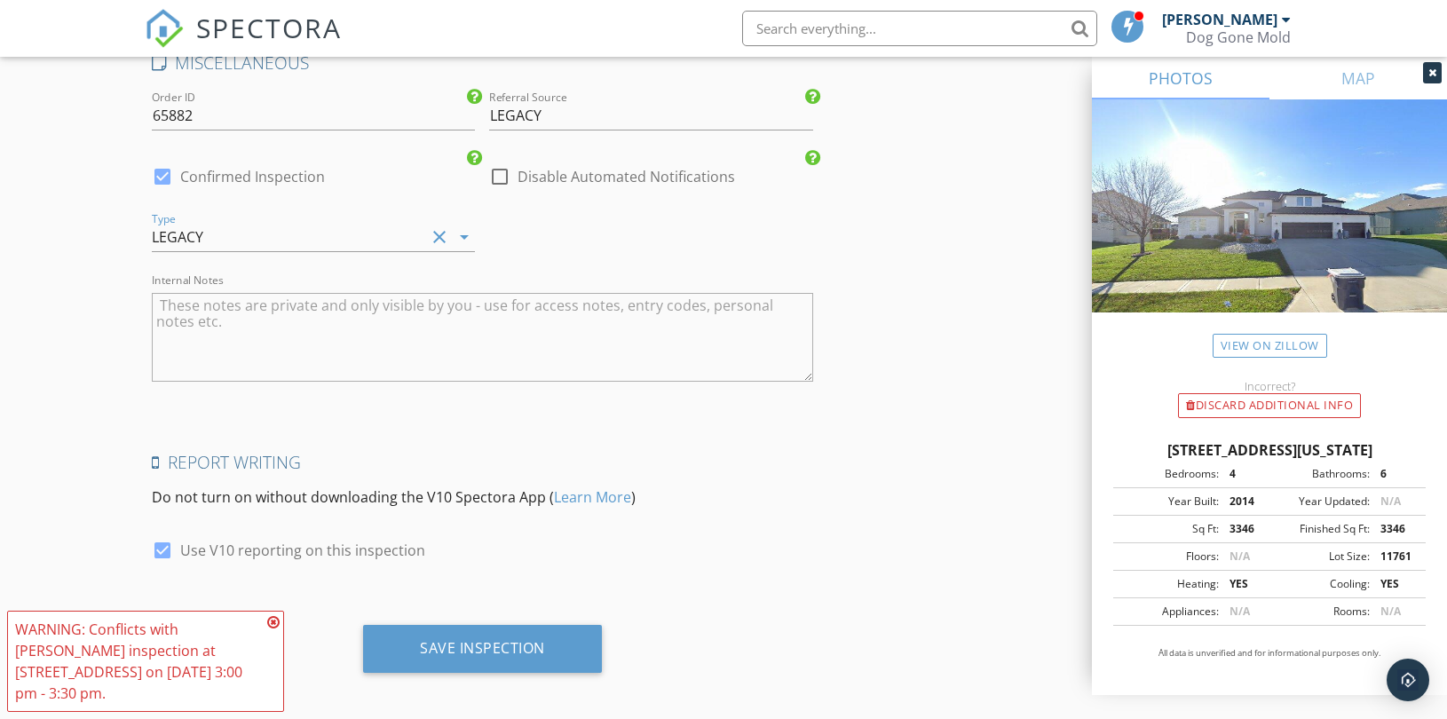
scroll to position [3446, 0]
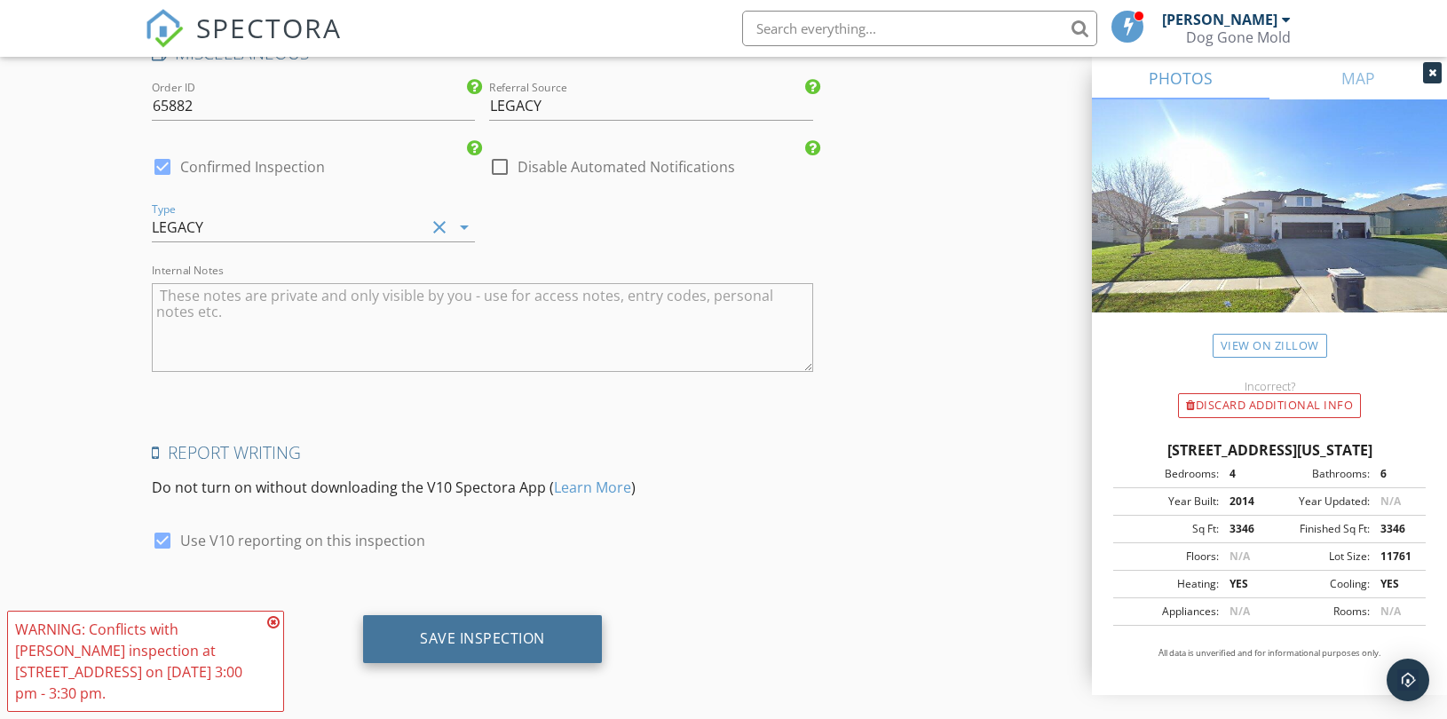
click at [477, 651] on div "Save Inspection" at bounding box center [482, 639] width 239 height 48
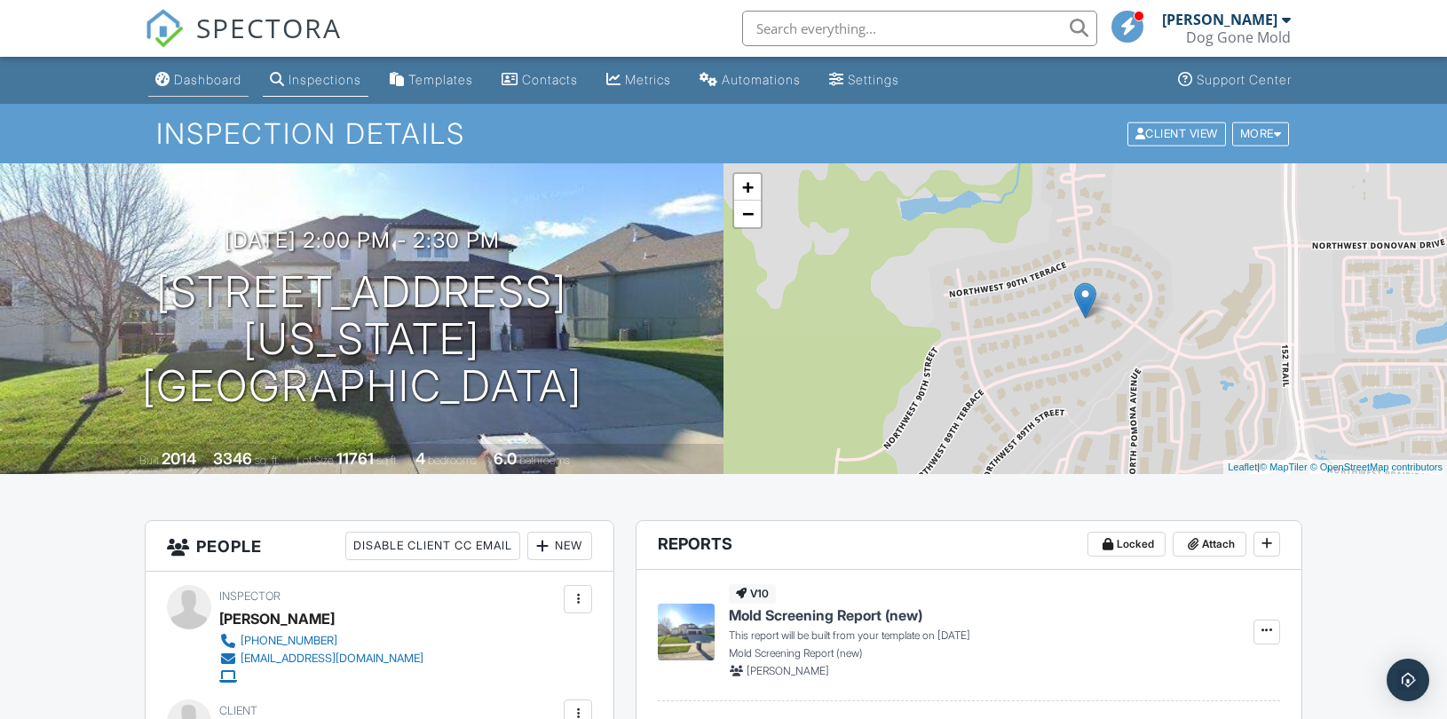
click at [200, 77] on div "Dashboard" at bounding box center [207, 79] width 67 height 15
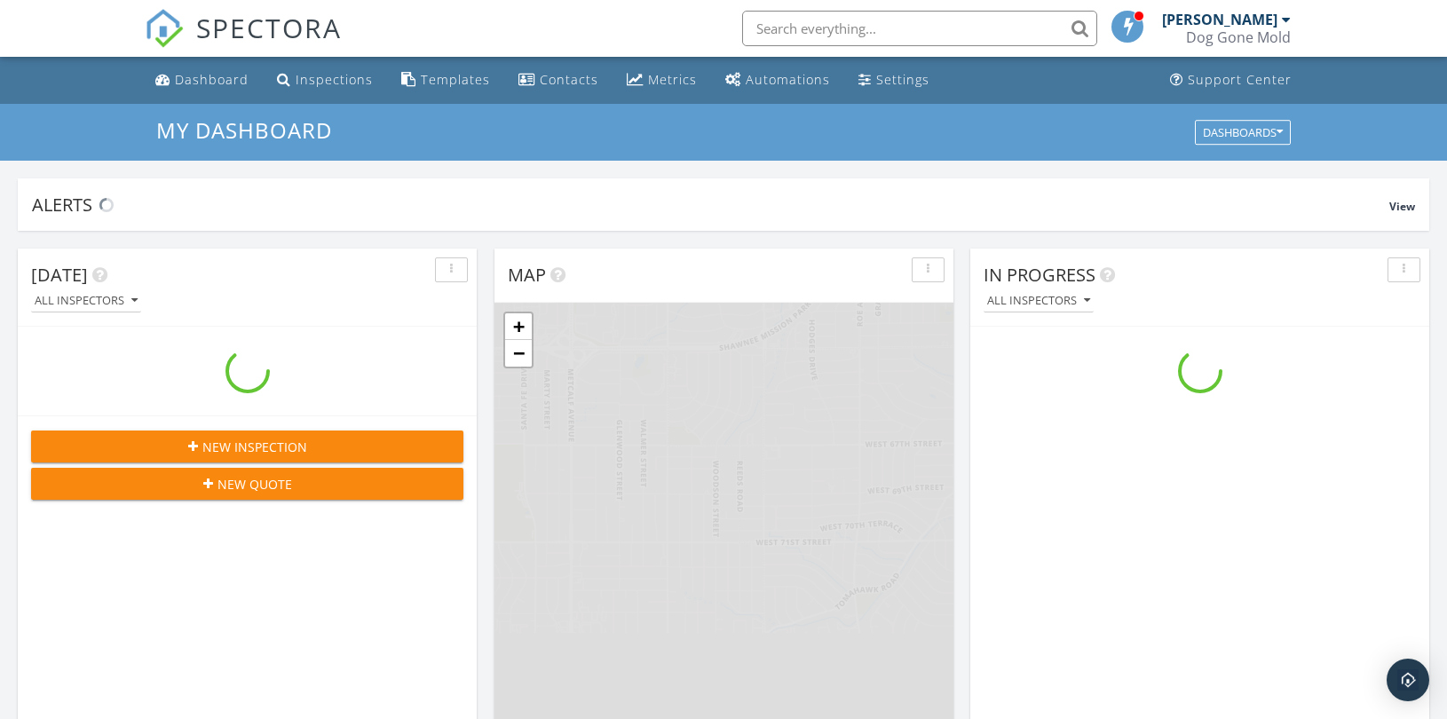
scroll to position [1647, 1478]
